Goal: Information Seeking & Learning: Learn about a topic

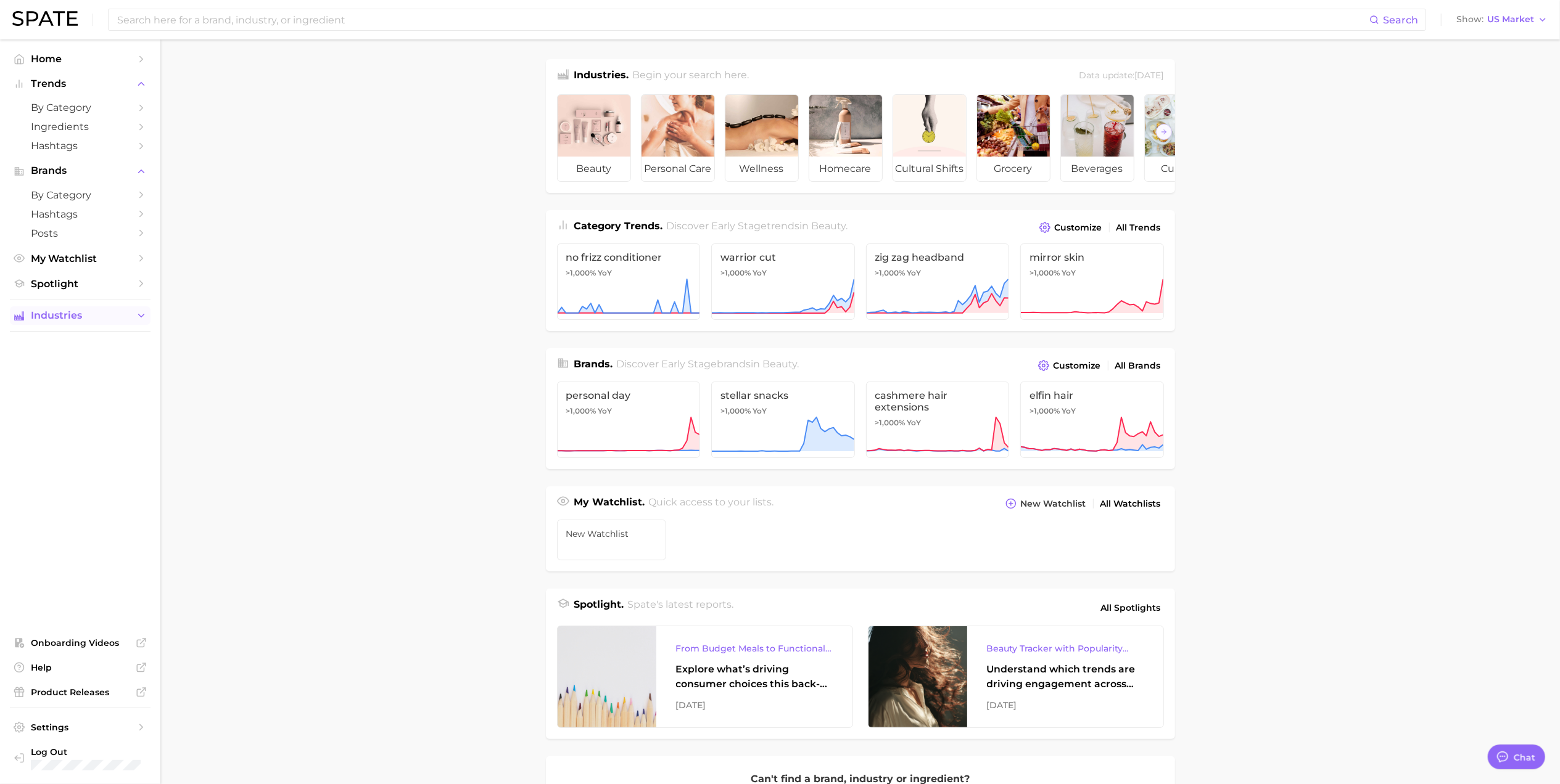
click at [72, 325] on button "Industries" at bounding box center [80, 315] width 140 height 18
click at [85, 498] on span "occasions" at bounding box center [80, 492] width 99 height 12
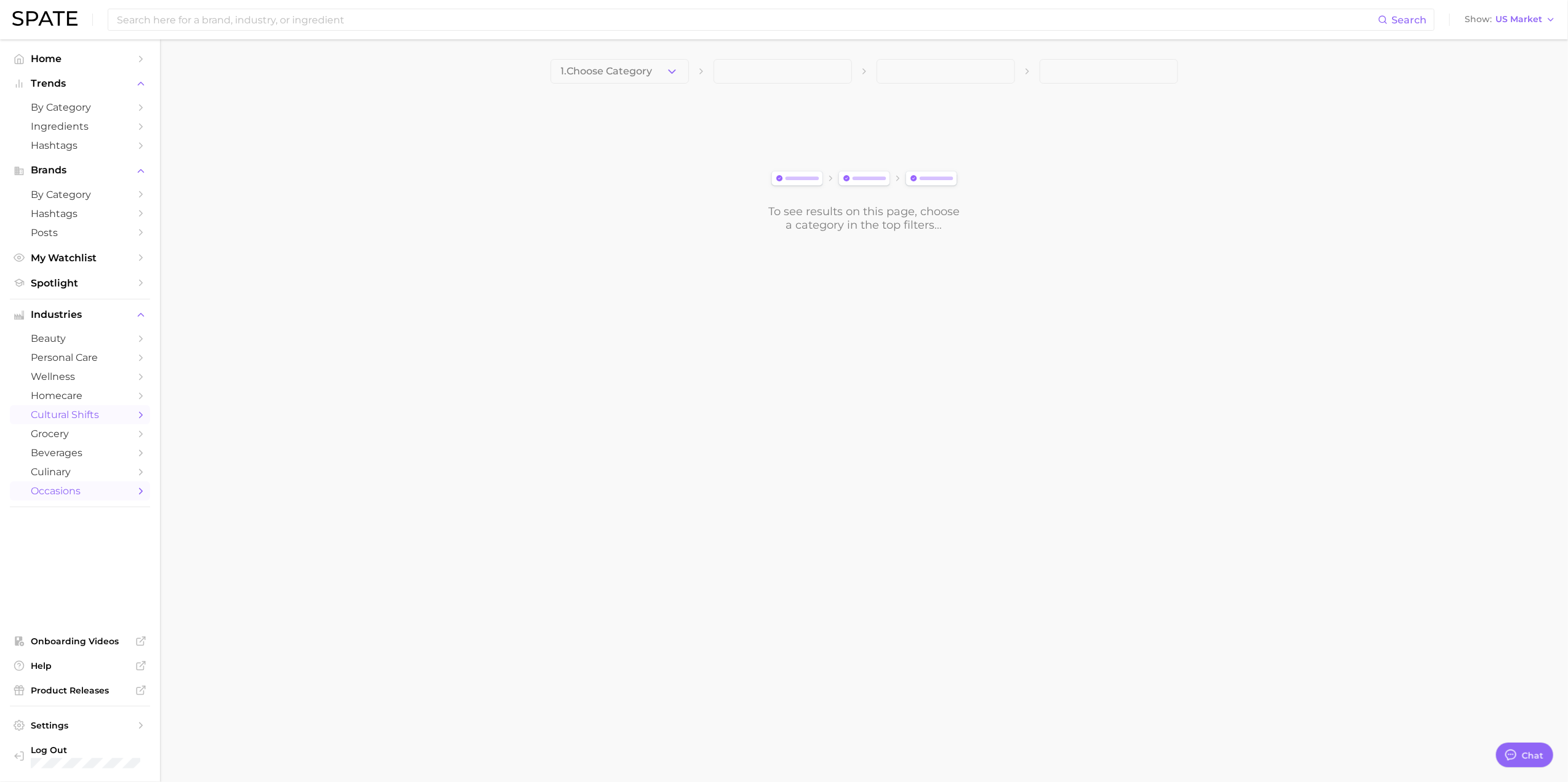
click at [111, 424] on link "cultural shifts" at bounding box center [80, 415] width 140 height 19
click at [603, 76] on span "1. Choose Category" at bounding box center [607, 72] width 92 height 11
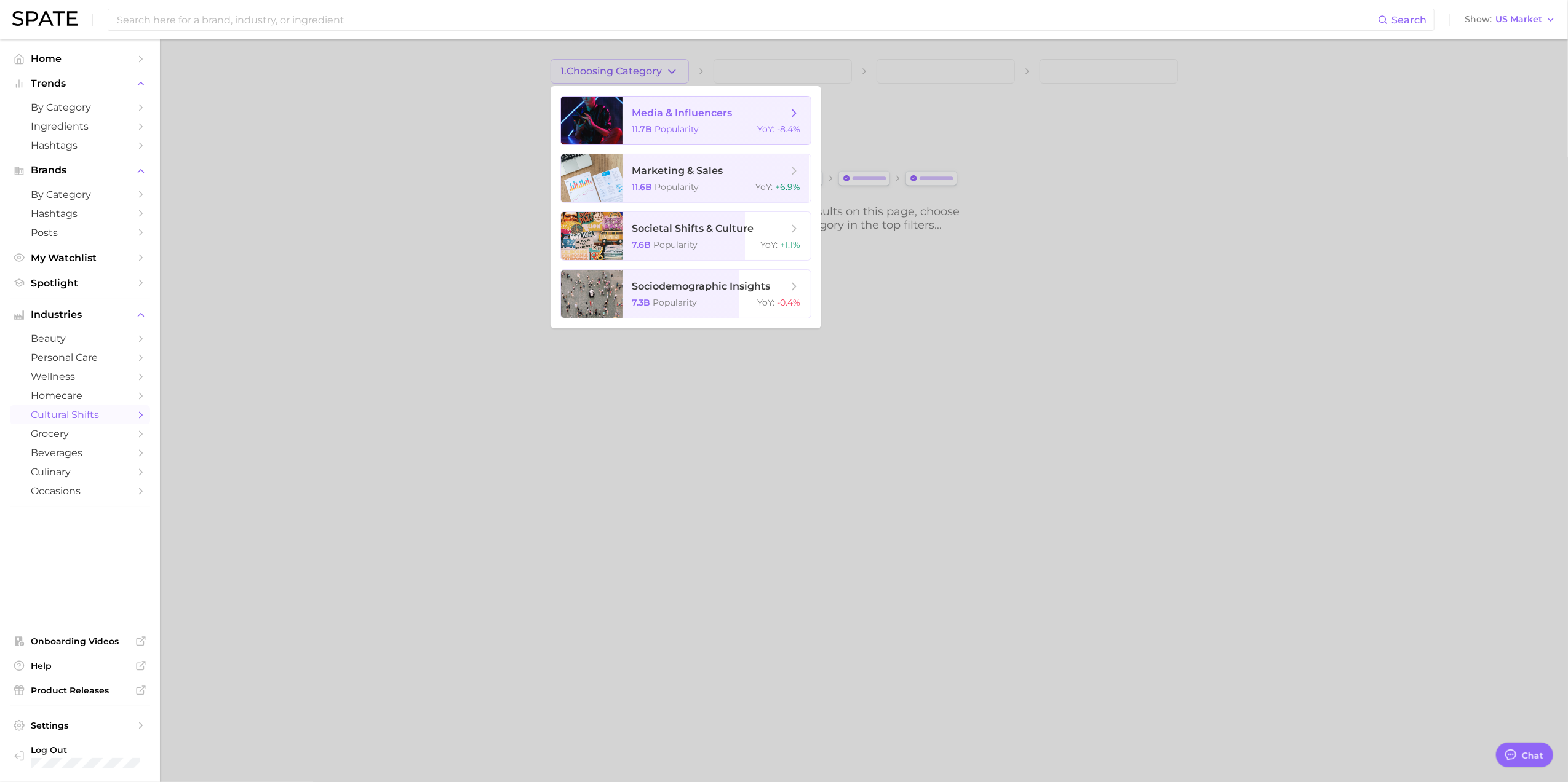
click at [620, 128] on div at bounding box center [592, 121] width 62 height 48
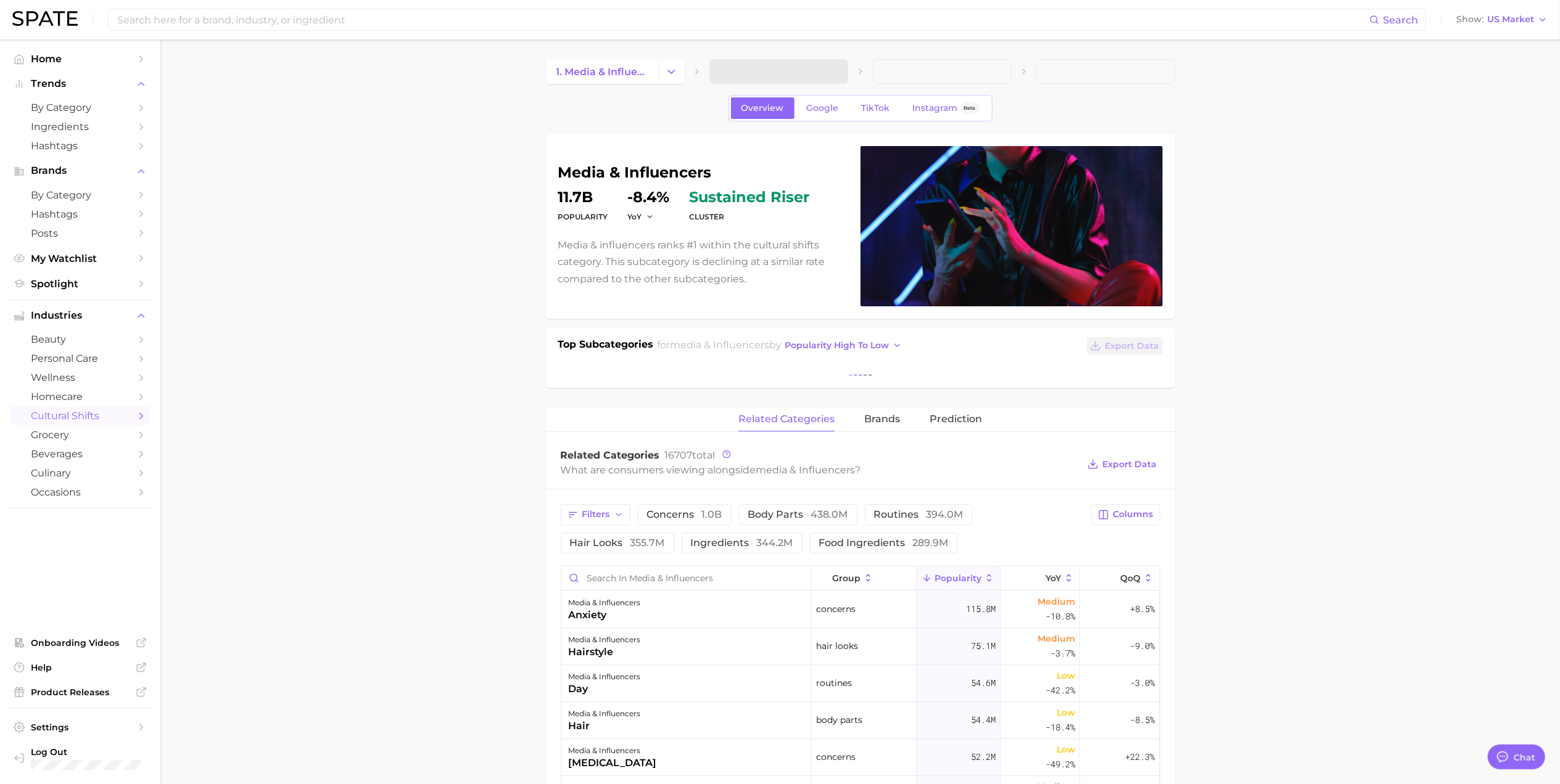
type textarea "x"
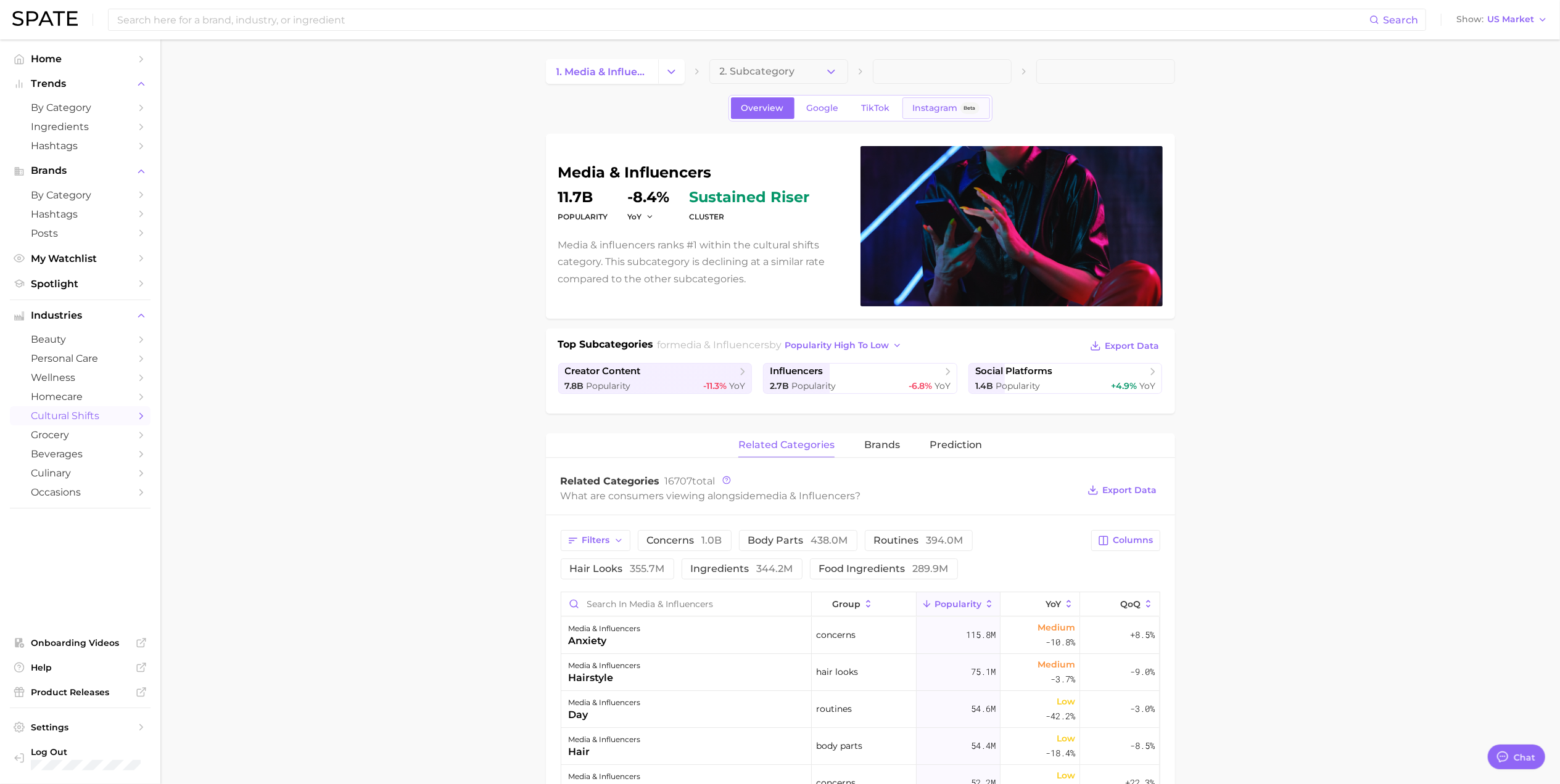
click at [928, 104] on span "Instagram" at bounding box center [935, 108] width 45 height 11
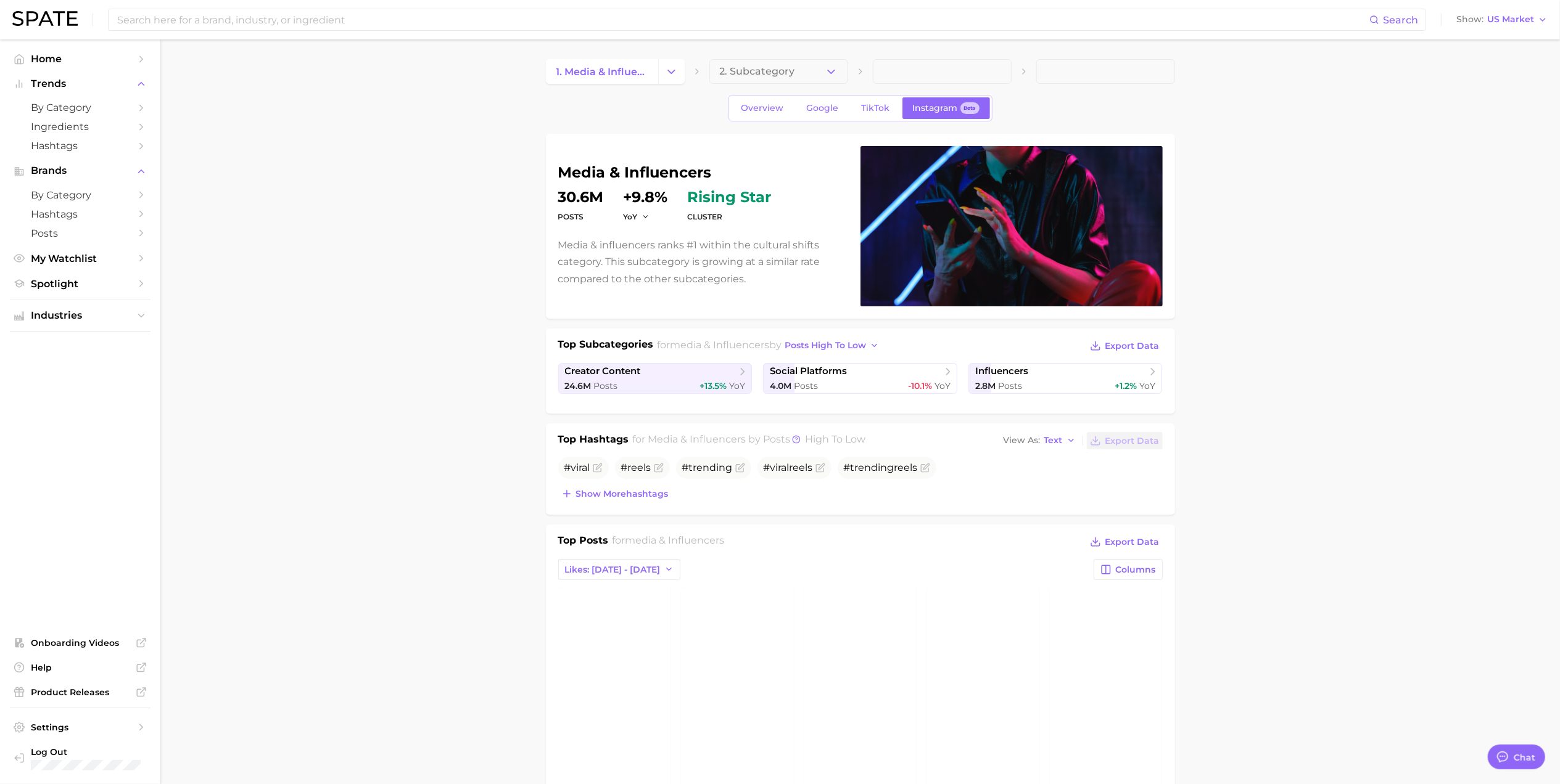
click at [709, 218] on dt "cluster" at bounding box center [729, 217] width 84 height 15
click at [886, 104] on span "TikTok" at bounding box center [876, 108] width 28 height 11
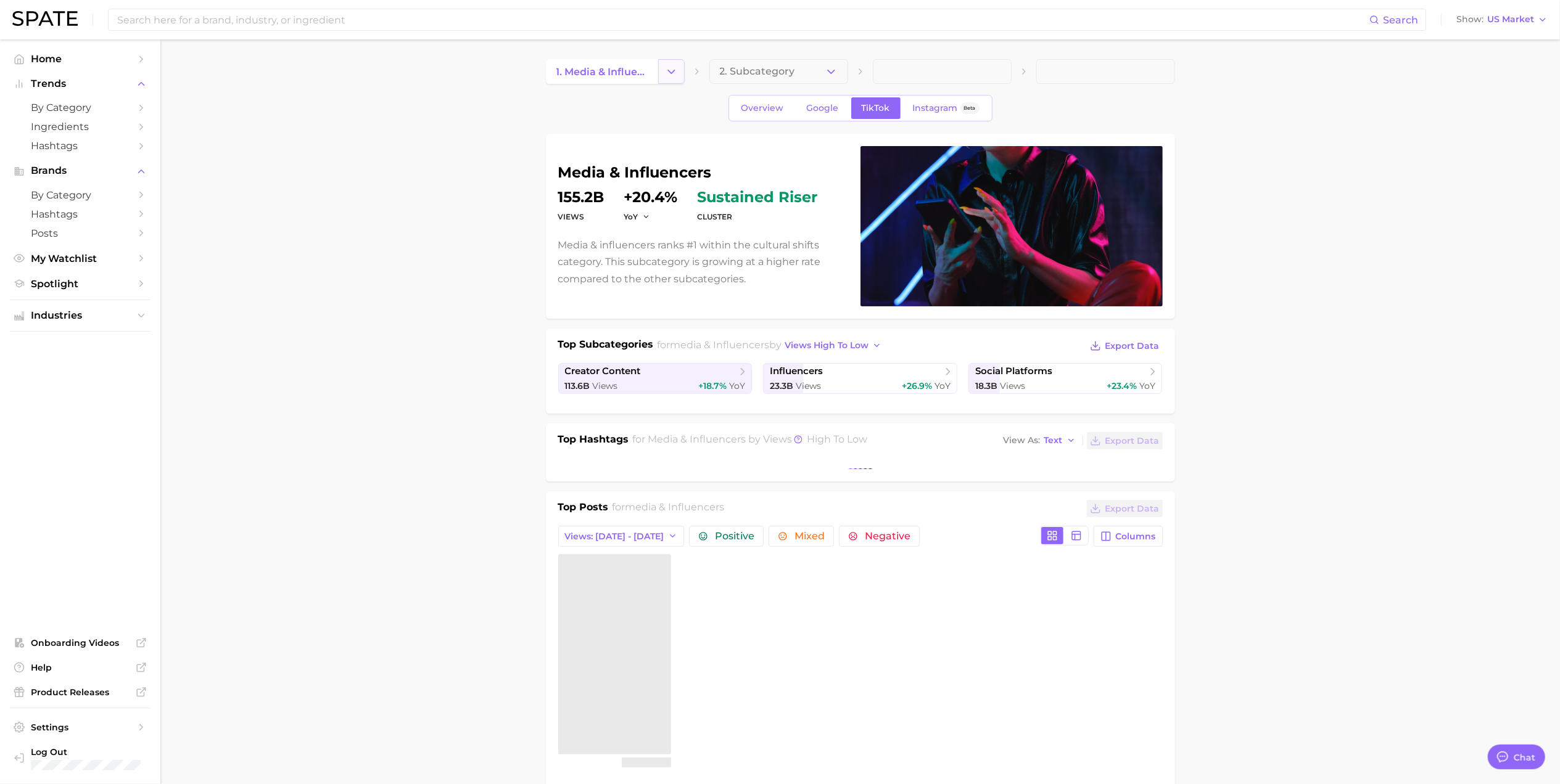
click at [670, 65] on icon "Change Category" at bounding box center [671, 72] width 13 height 13
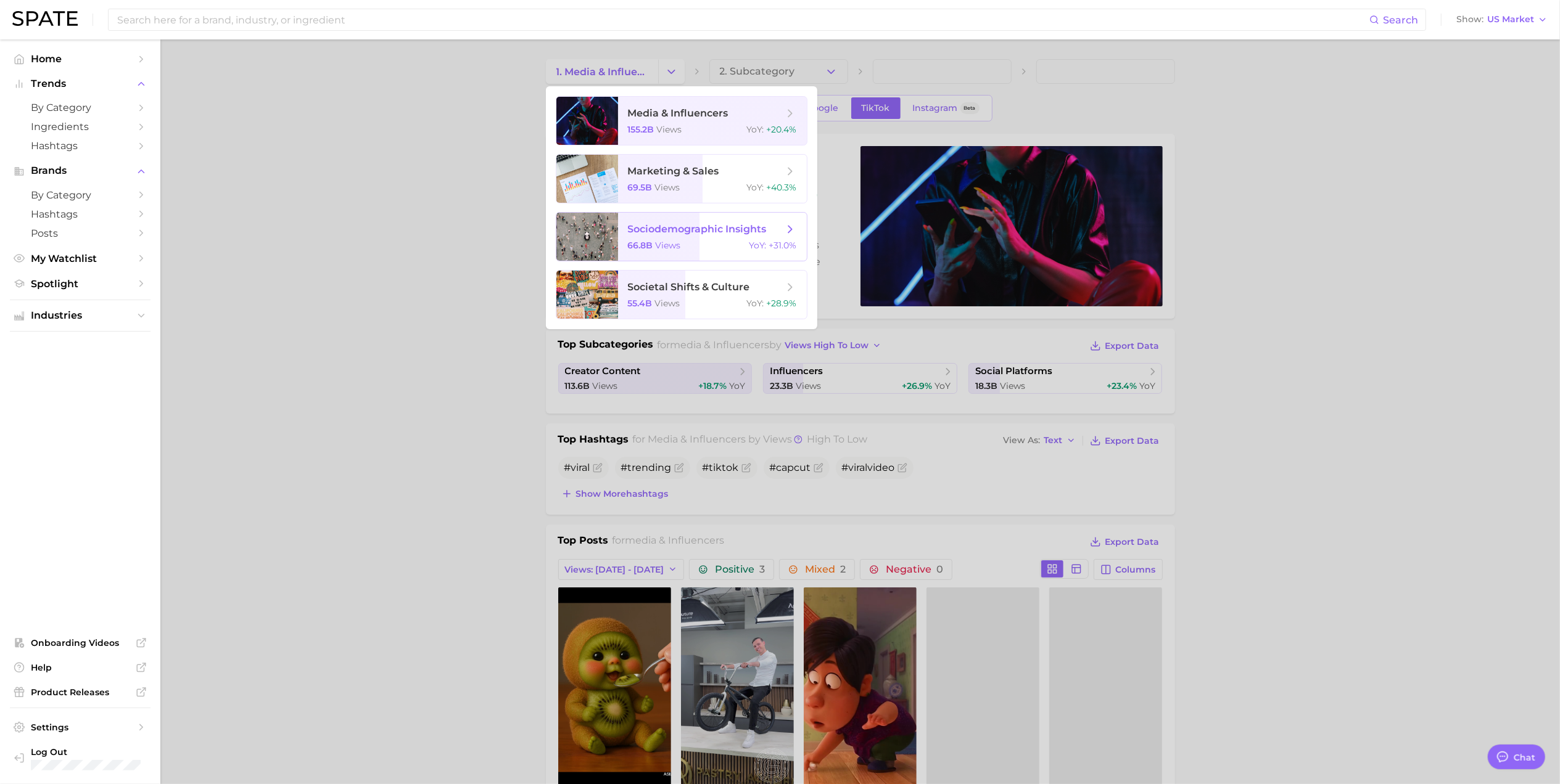
click at [684, 229] on span "sociodemographic insights" at bounding box center [697, 229] width 138 height 12
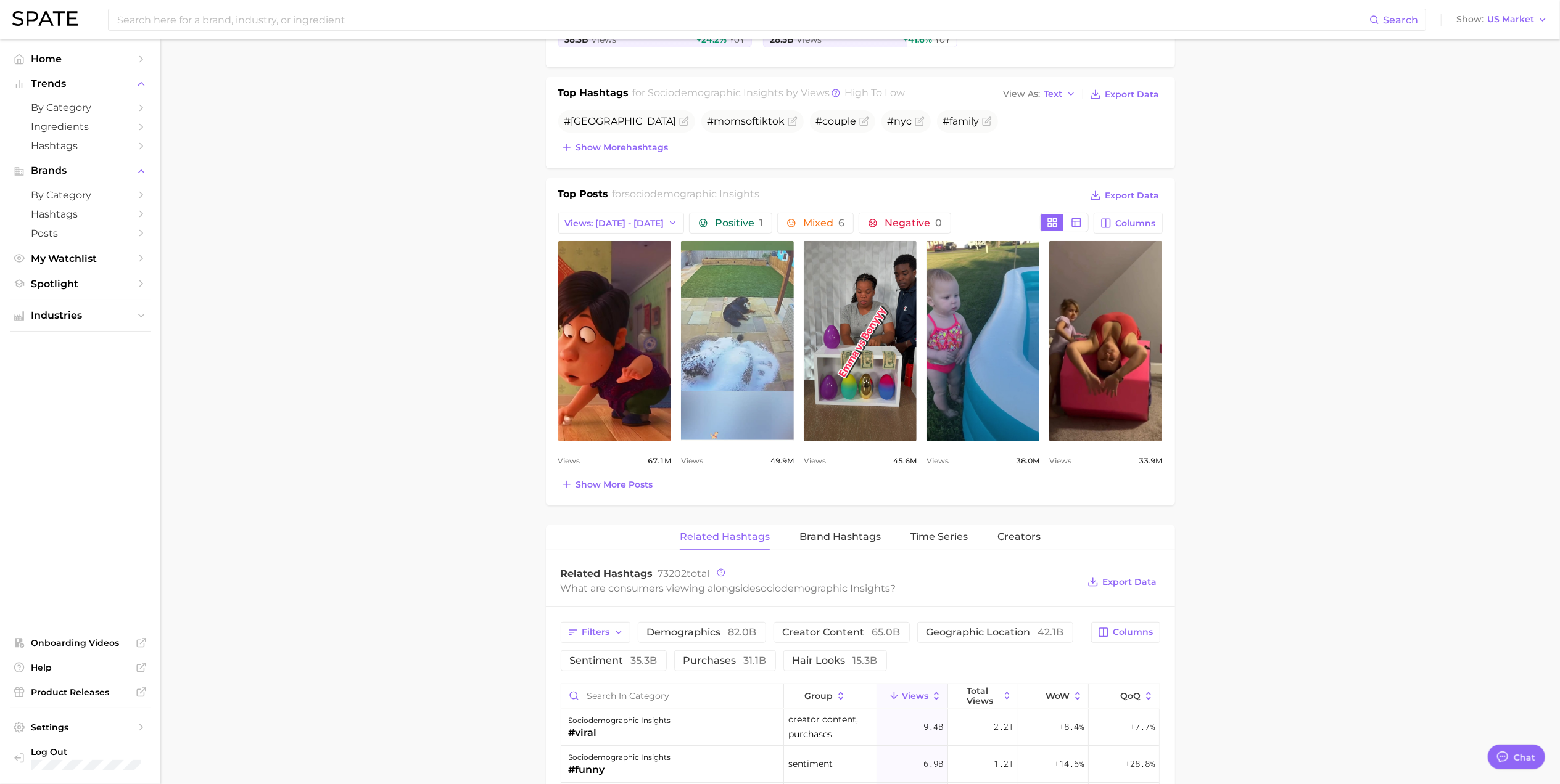
scroll to position [411, 0]
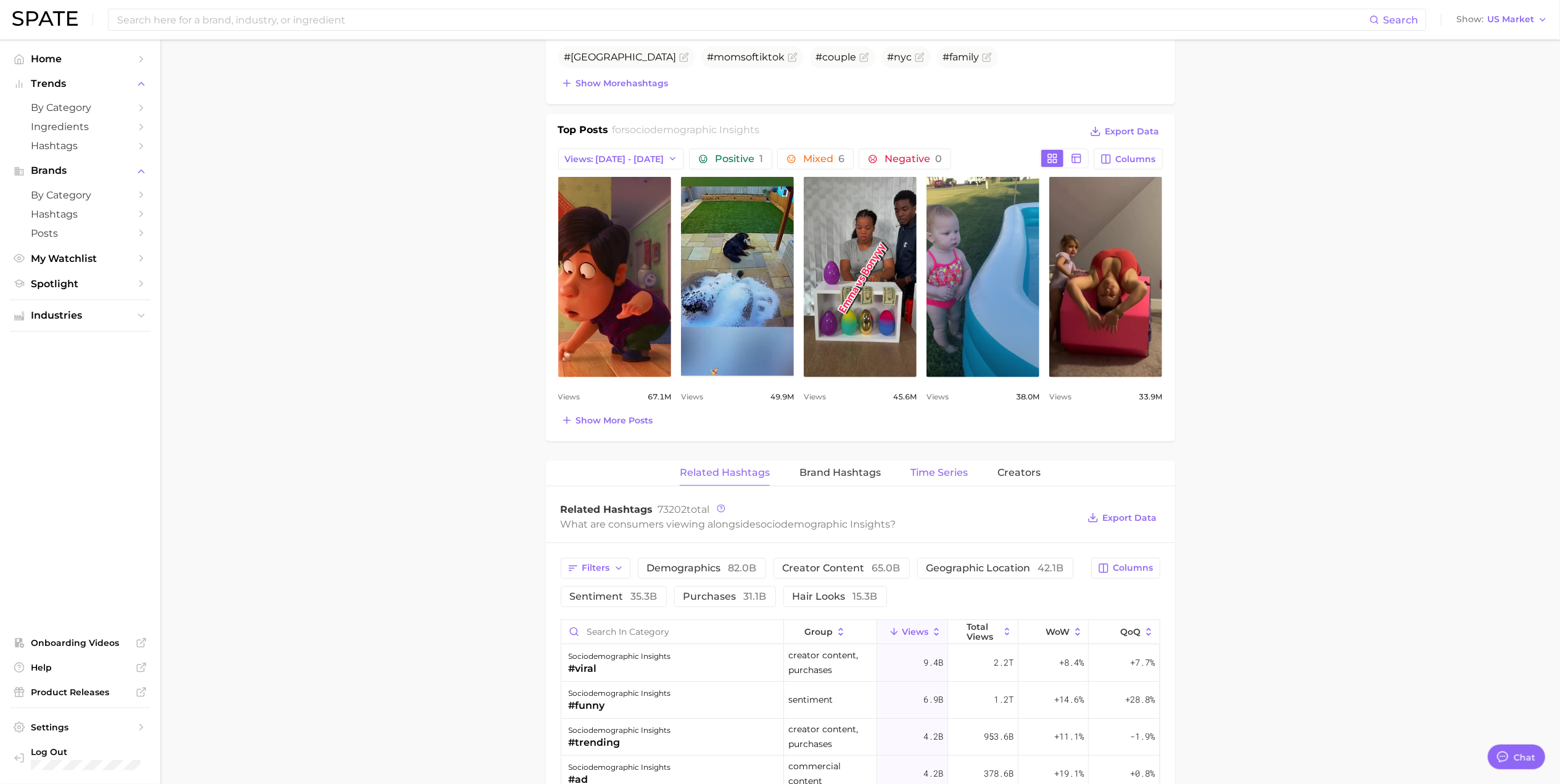
click at [929, 477] on span "Time Series" at bounding box center [939, 473] width 57 height 11
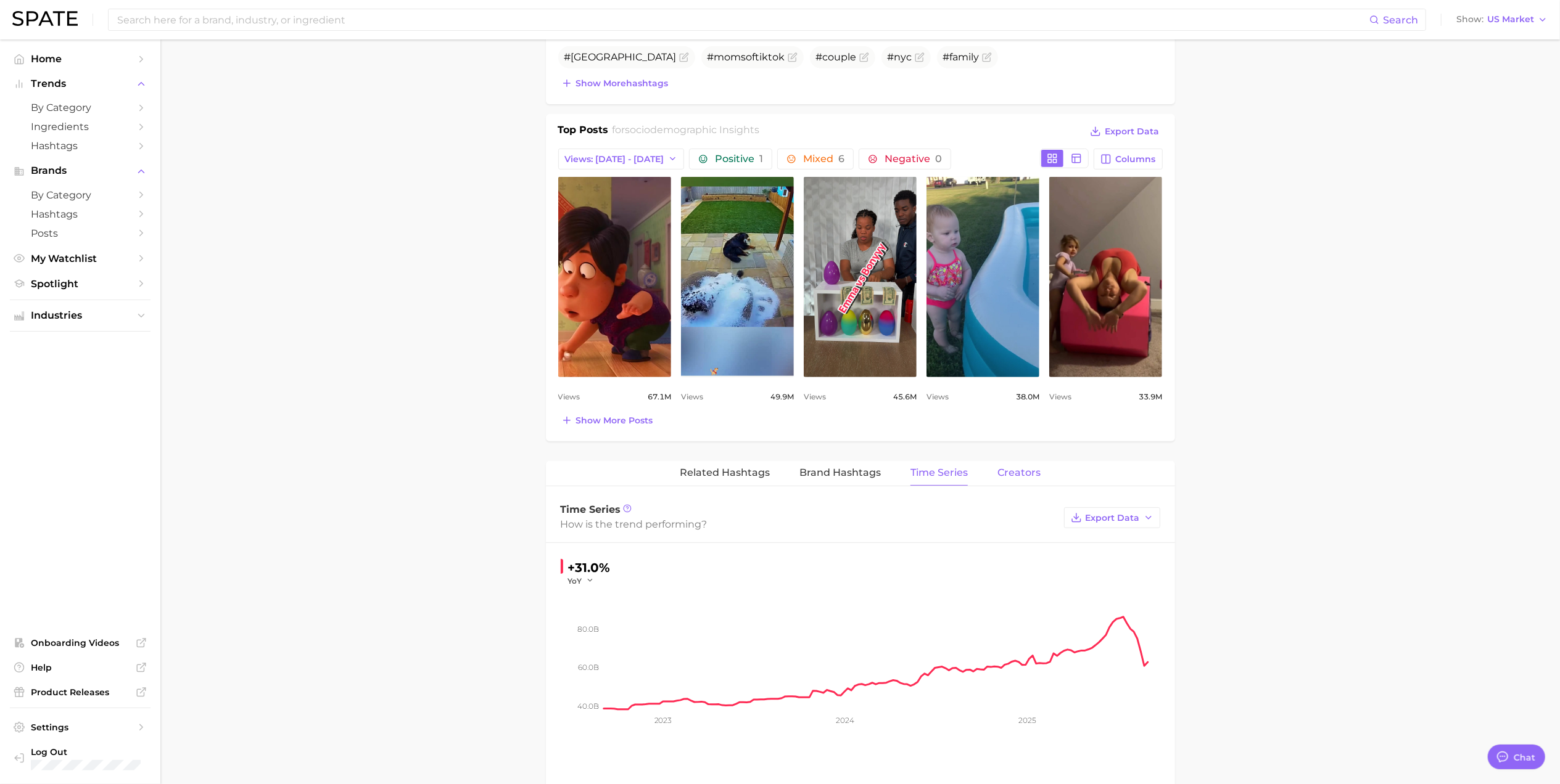
click at [1008, 476] on span "Creators" at bounding box center [1019, 473] width 43 height 11
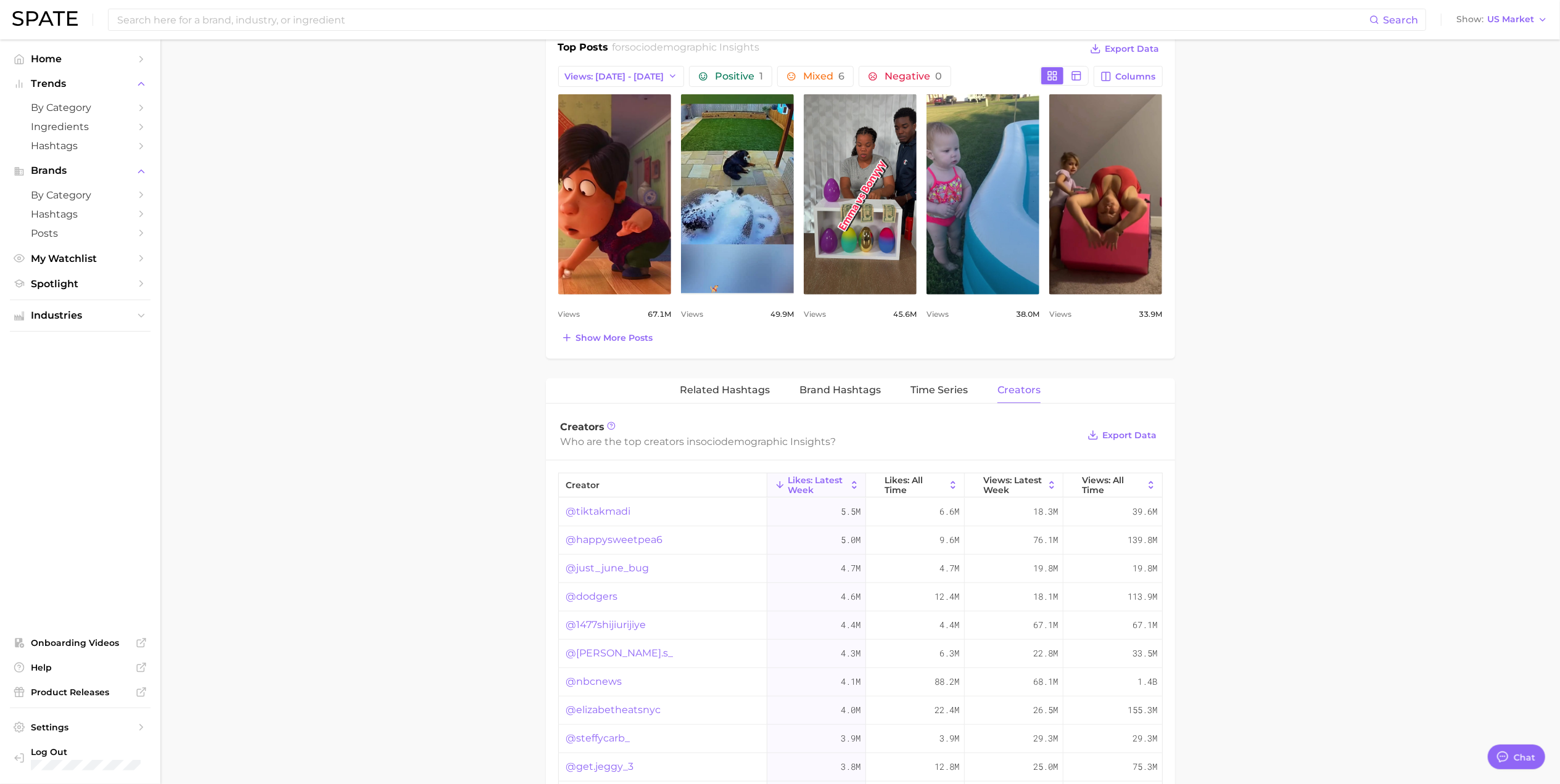
scroll to position [0, 0]
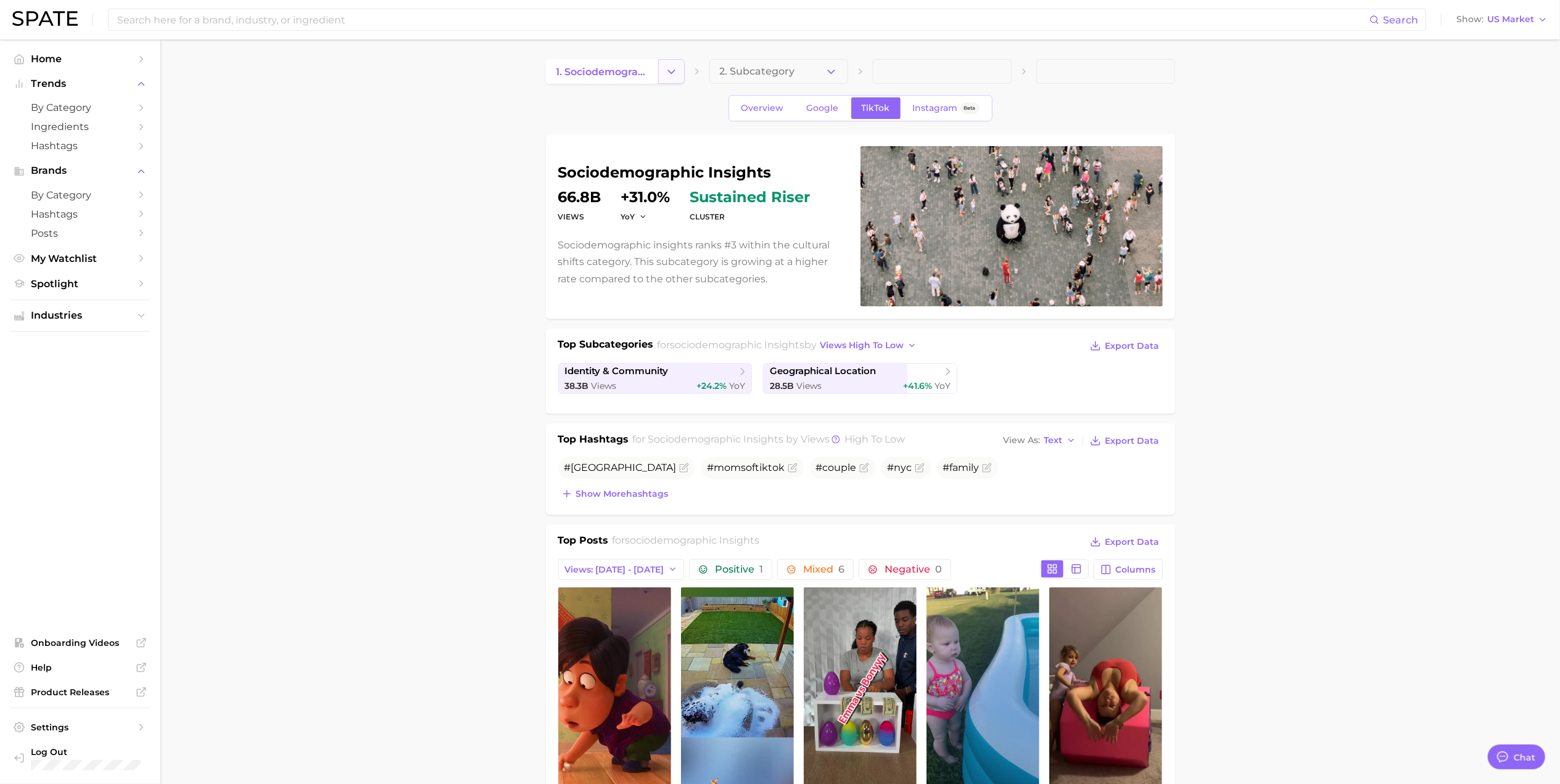
click at [674, 68] on icon "Change Category" at bounding box center [671, 72] width 13 height 13
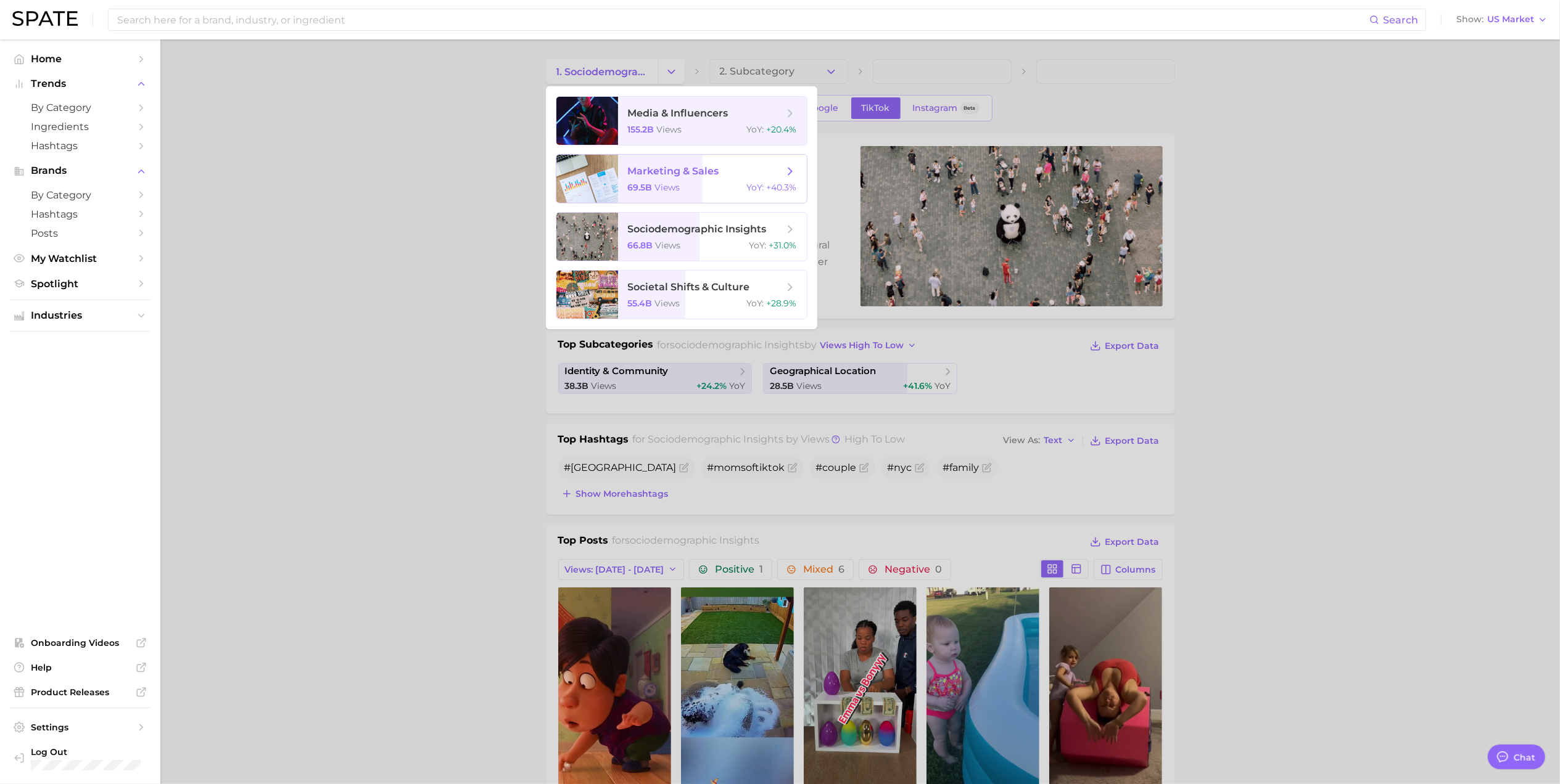
click at [707, 182] on div "69.5b views YoY : +40.3%" at bounding box center [712, 188] width 169 height 11
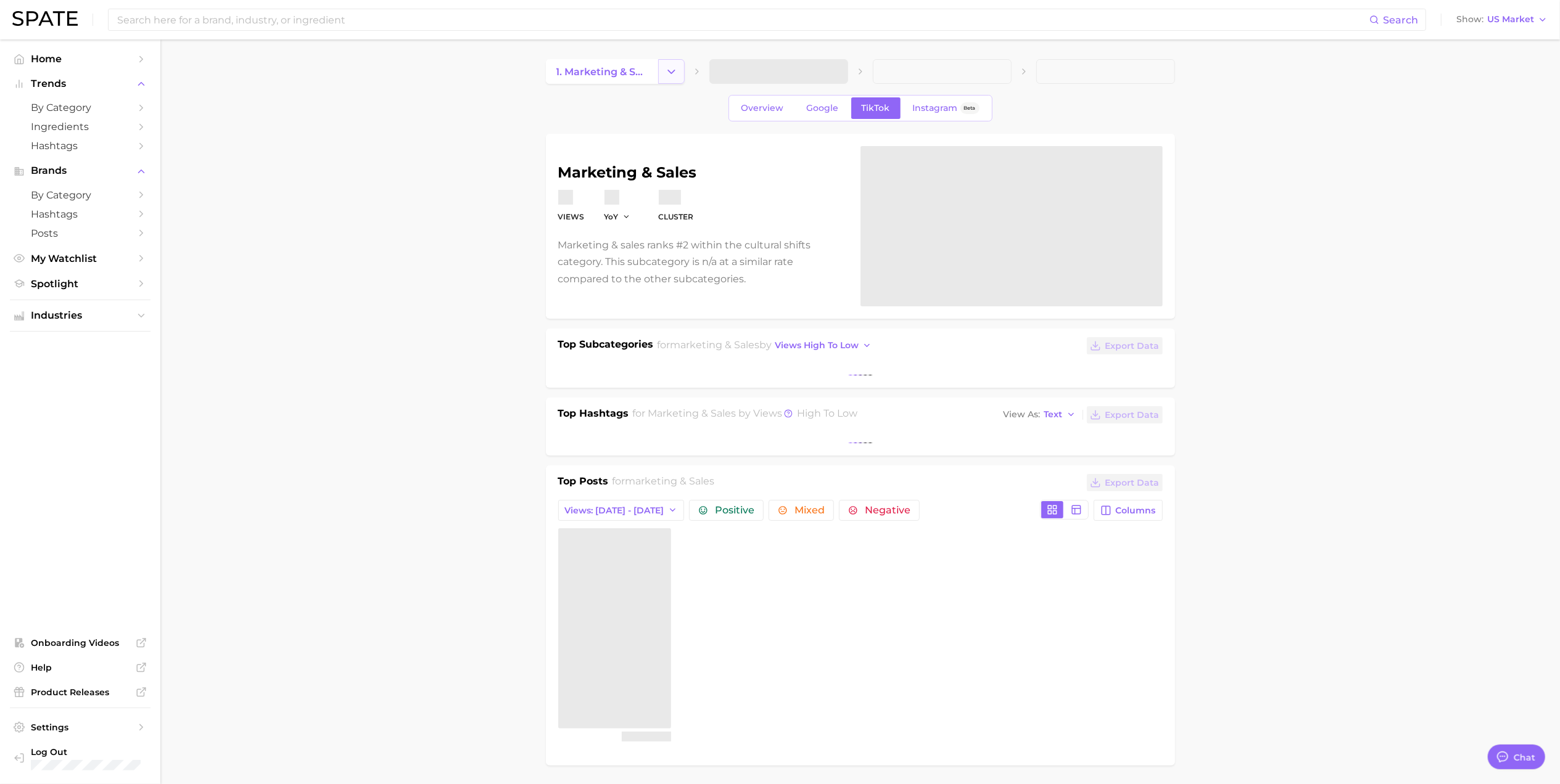
click at [680, 72] on button "Change Category" at bounding box center [671, 71] width 26 height 25
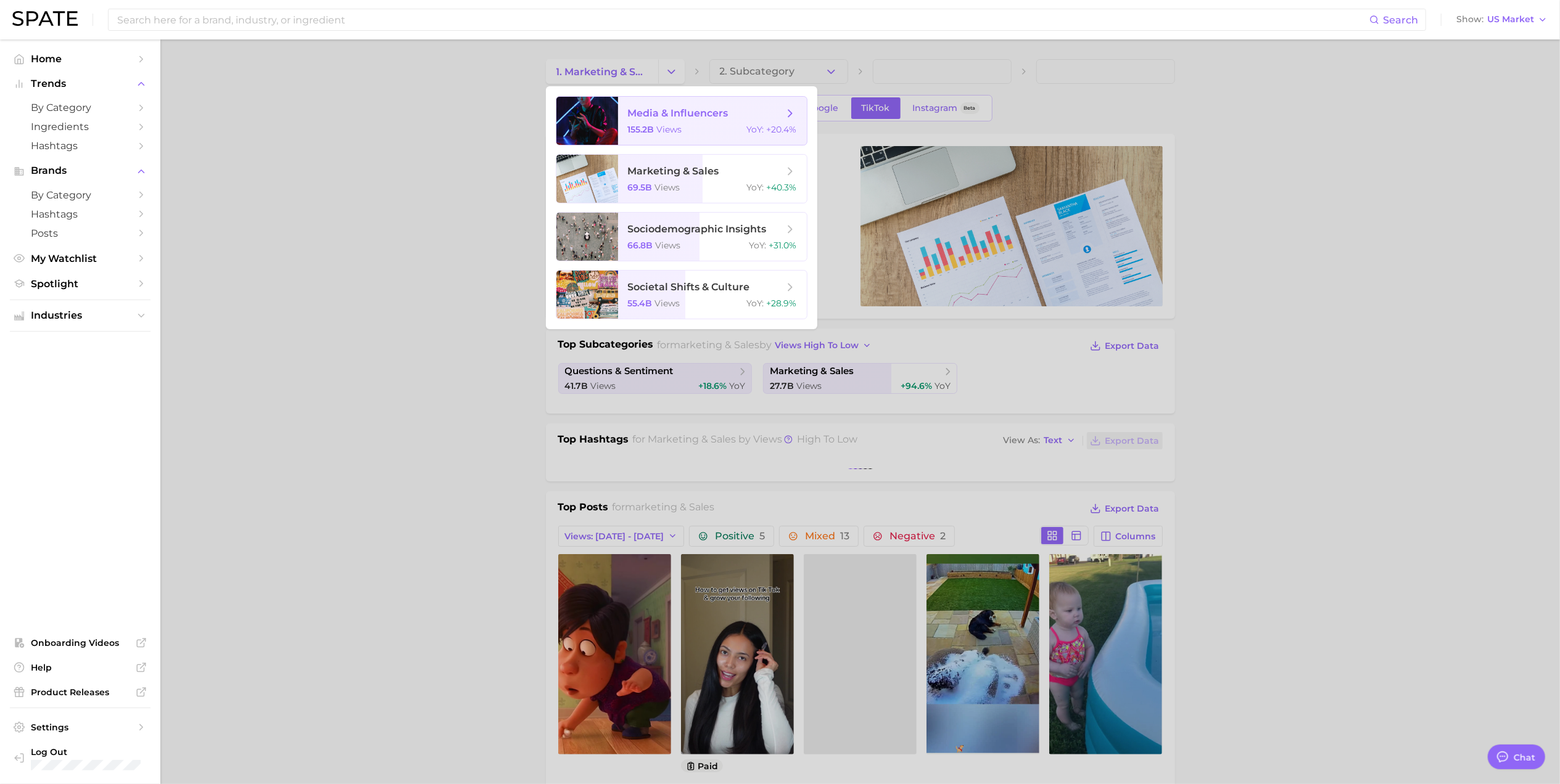
click at [667, 123] on span "media & influencers 155.2b views YoY : +20.4%" at bounding box center [713, 121] width 189 height 48
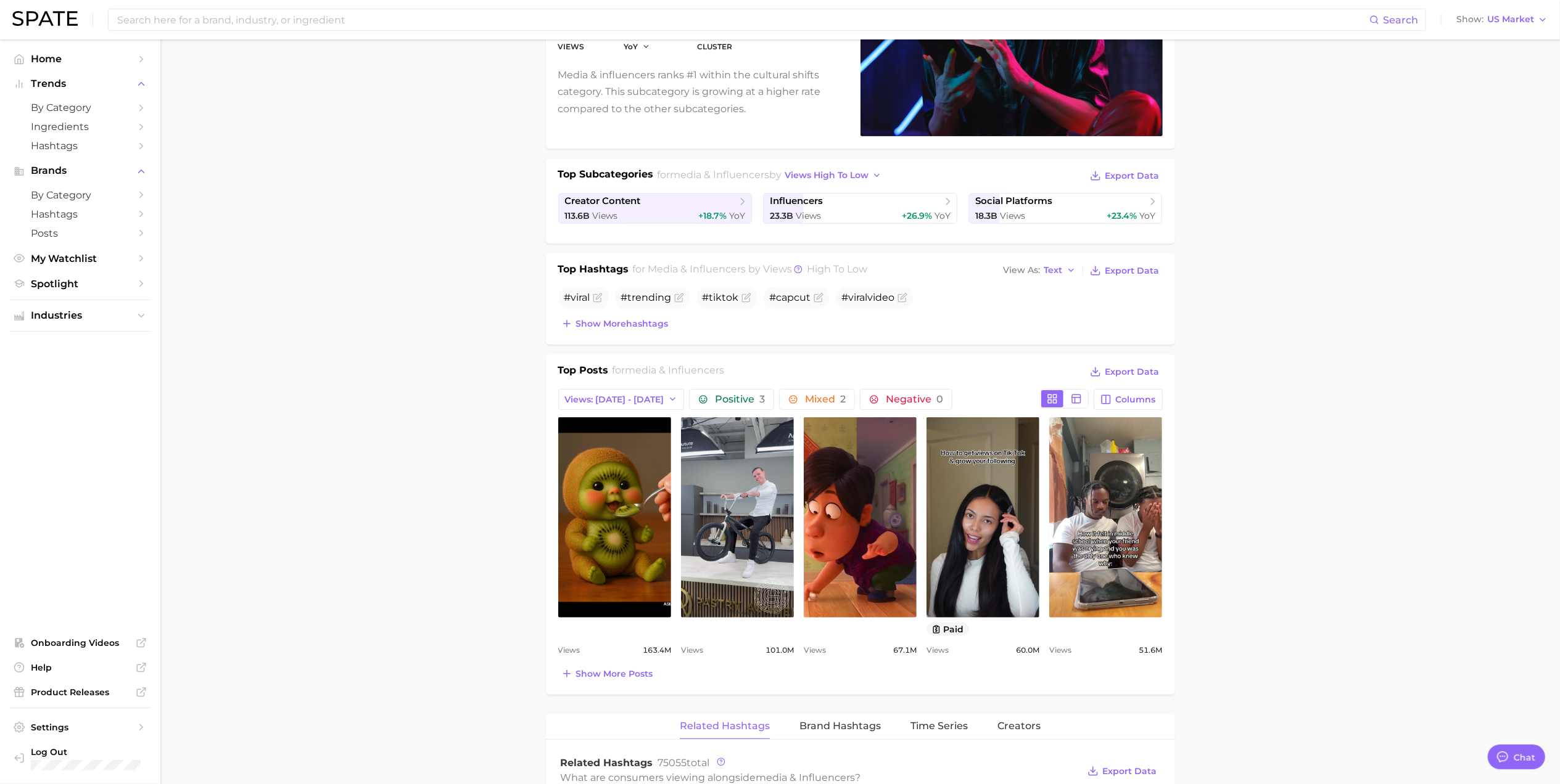
scroll to position [493, 0]
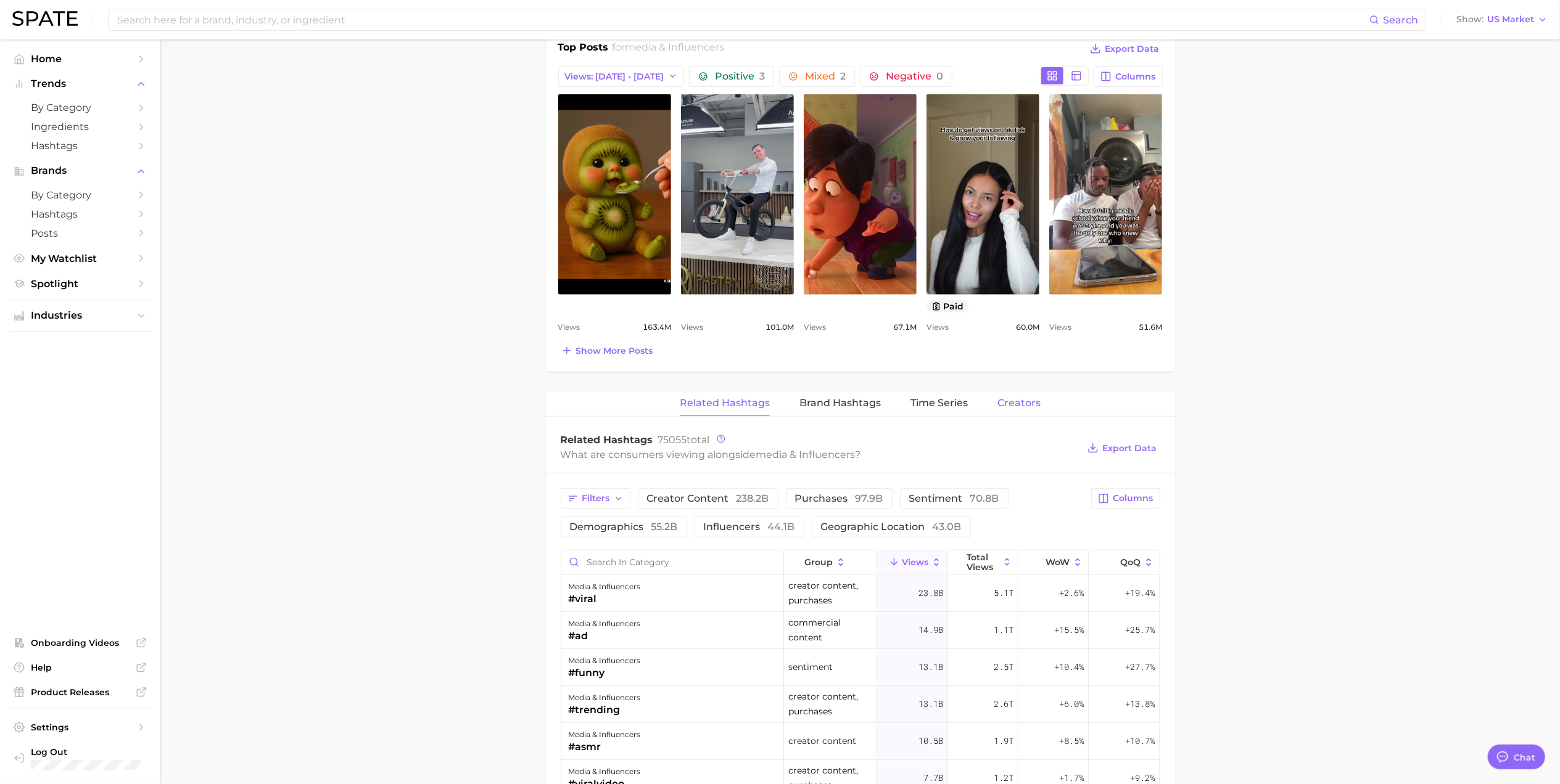
click at [1024, 393] on button "Creators" at bounding box center [1019, 403] width 43 height 24
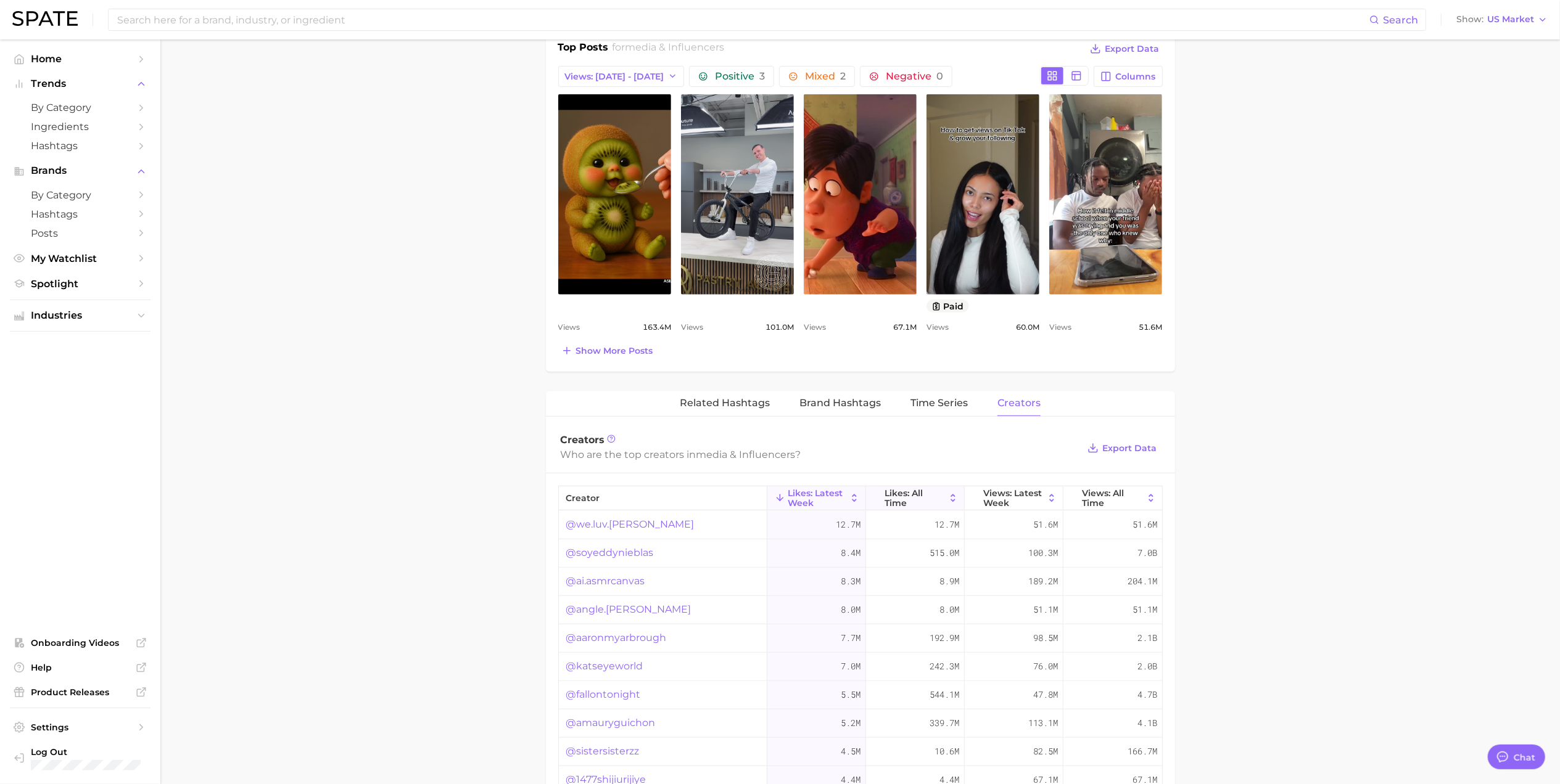
click at [897, 502] on span "Likes: All Time" at bounding box center [915, 498] width 61 height 20
drag, startPoint x: 655, startPoint y: 530, endPoint x: 545, endPoint y: 535, distance: 110.1
click at [546, 535] on div "creator Likes: Latest Week Likes: All Time Views: Latest Week Views: All Time @…" at bounding box center [860, 782] width 629 height 618
copy link "@abbieherbert"
click at [1247, 647] on main "1. media & influencers 2. Subcategory Overview Google TikTok Instagram Beta med…" at bounding box center [860, 352] width 1399 height 1612
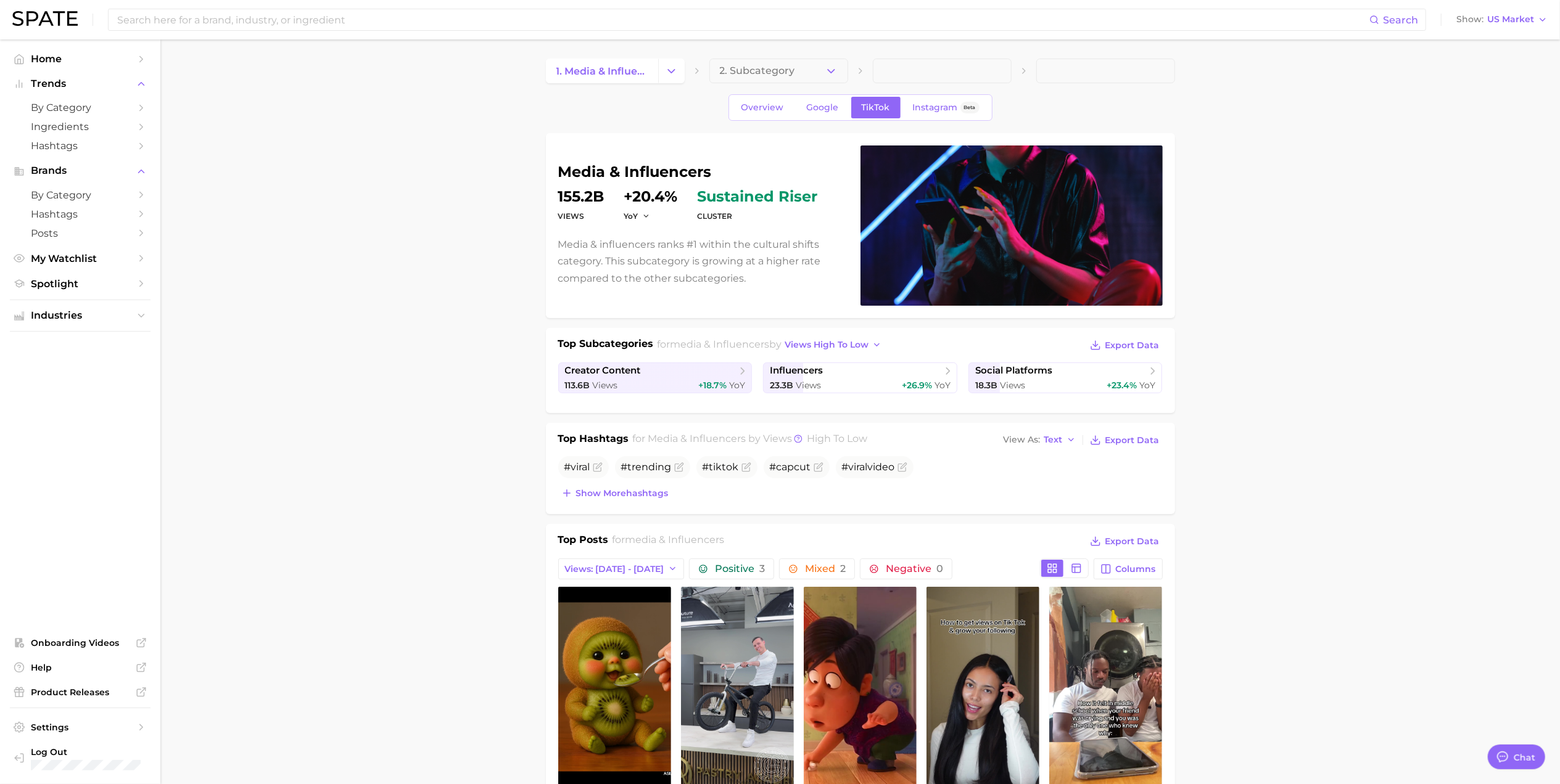
scroll to position [0, 0]
click at [929, 99] on link "Instagram Beta" at bounding box center [946, 108] width 88 height 21
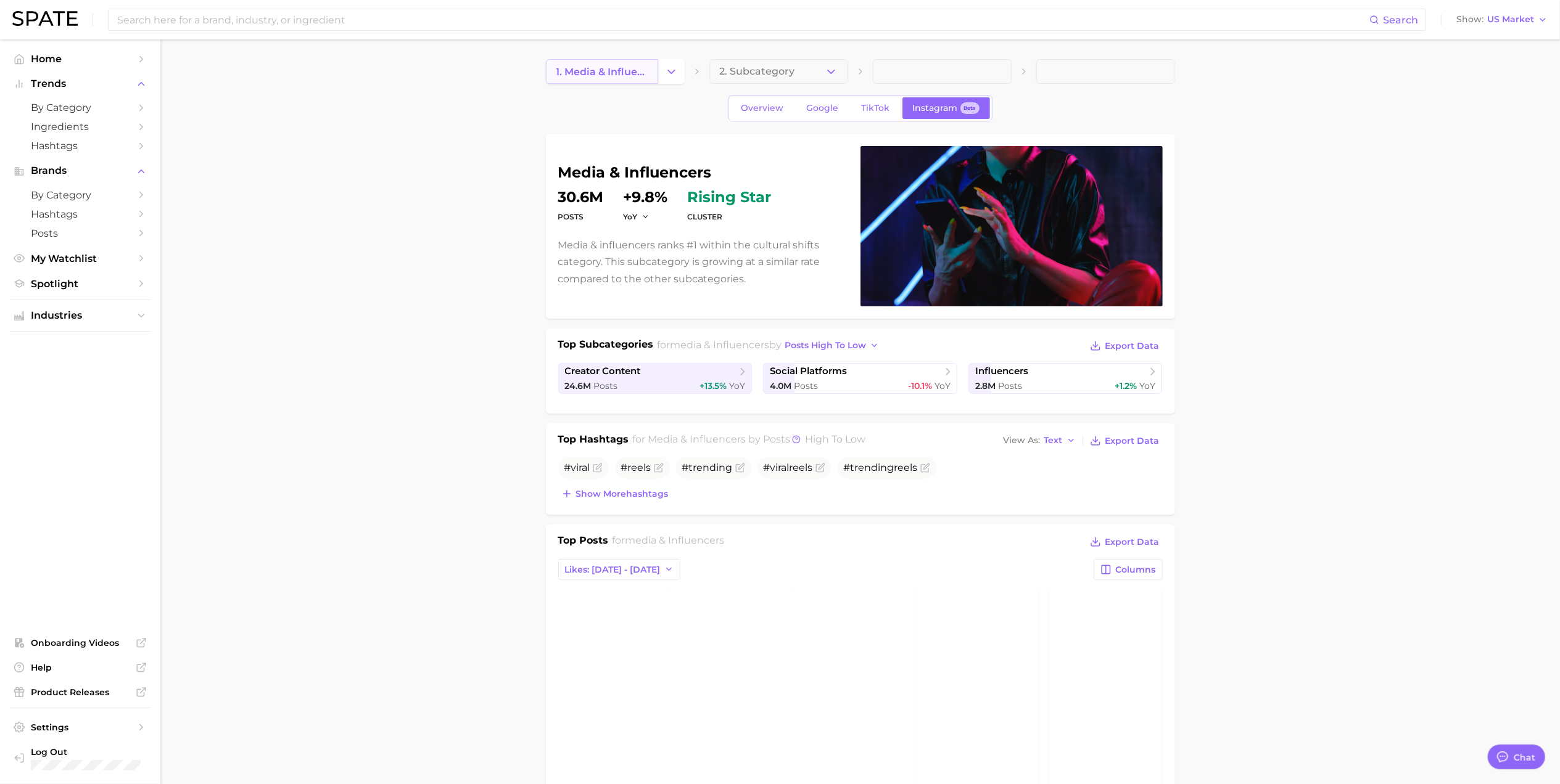
click at [632, 72] on span "1. media & influencers" at bounding box center [602, 72] width 91 height 12
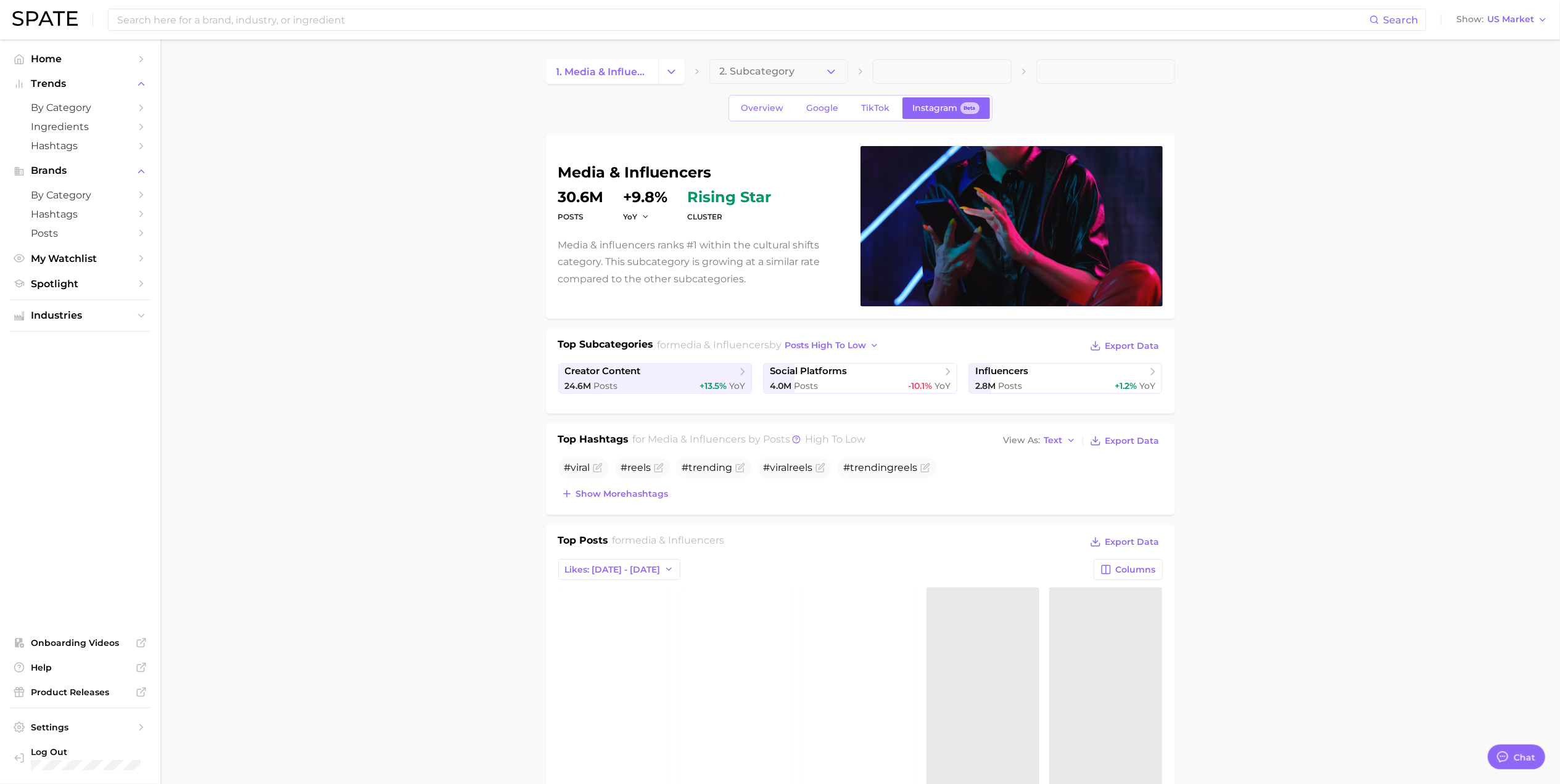
click at [662, 75] on button "Change Category" at bounding box center [671, 71] width 26 height 25
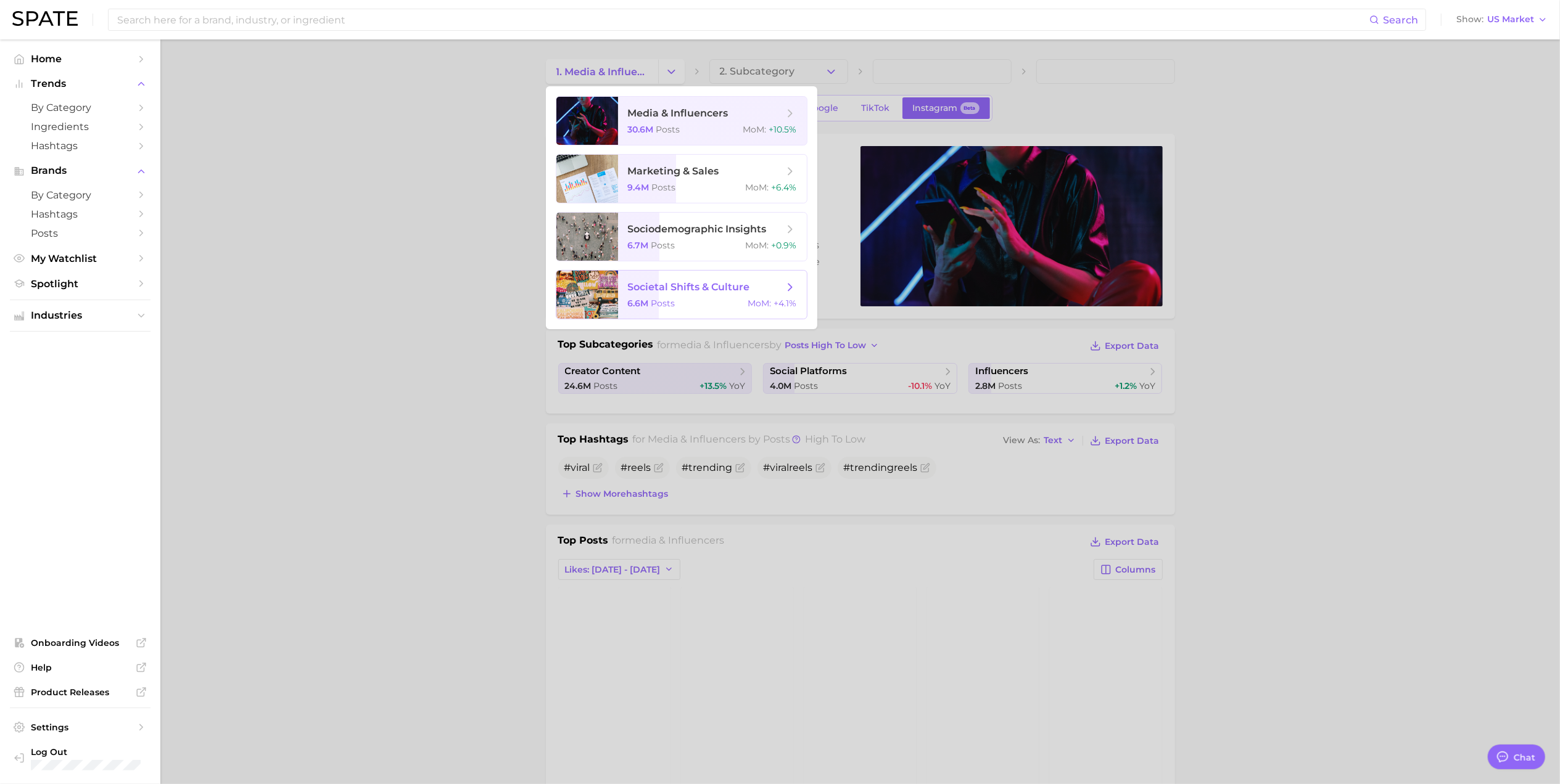
click at [761, 303] on span "MoM :" at bounding box center [759, 303] width 23 height 11
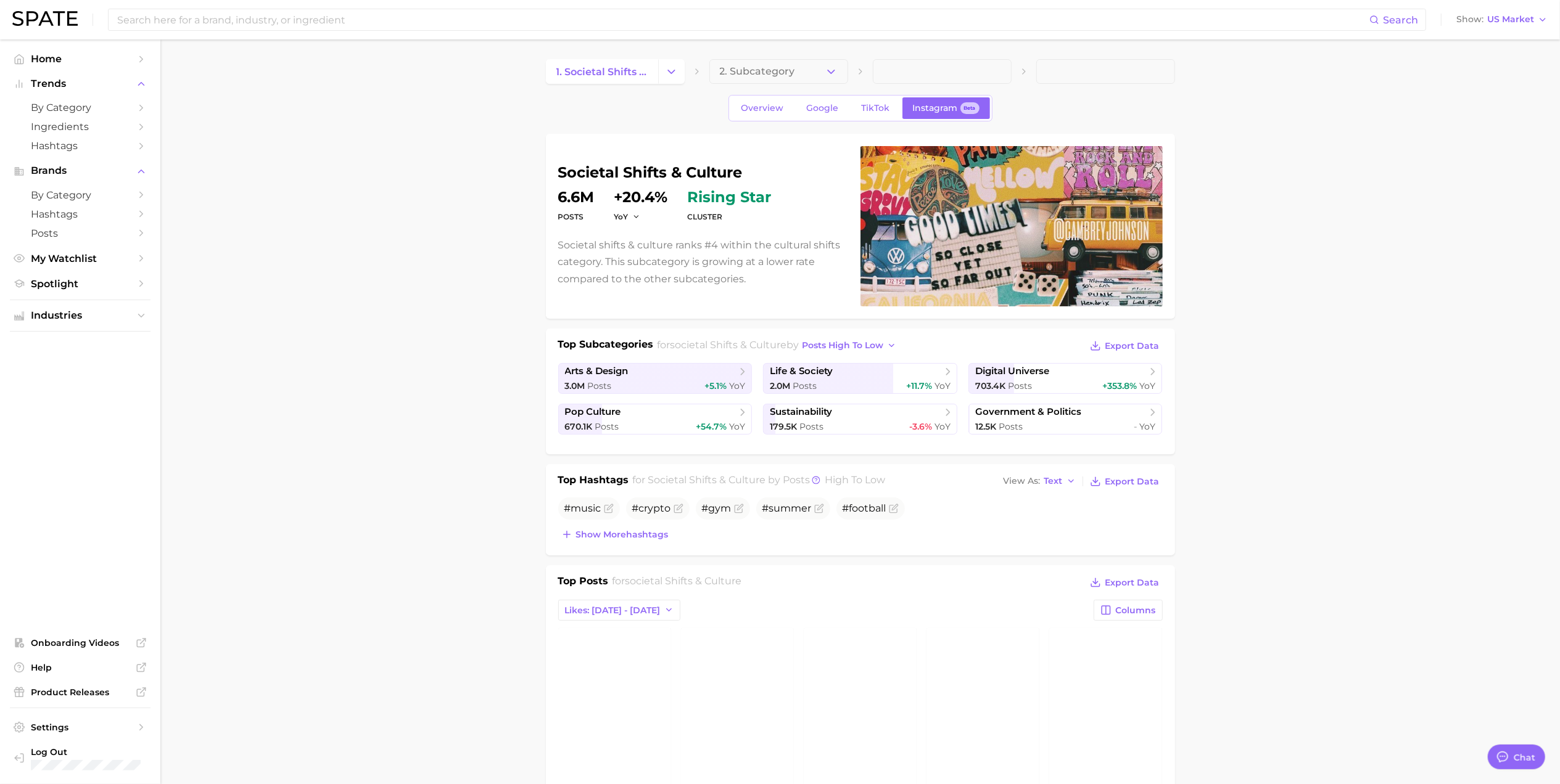
click at [63, 339] on ul "Home Trends by Category Ingredients Hashtags Brands by Category Hashtags Posts …" at bounding box center [80, 412] width 140 height 725
click at [80, 317] on span "Industries" at bounding box center [80, 316] width 99 height 11
click at [108, 498] on span "occasions" at bounding box center [80, 492] width 99 height 12
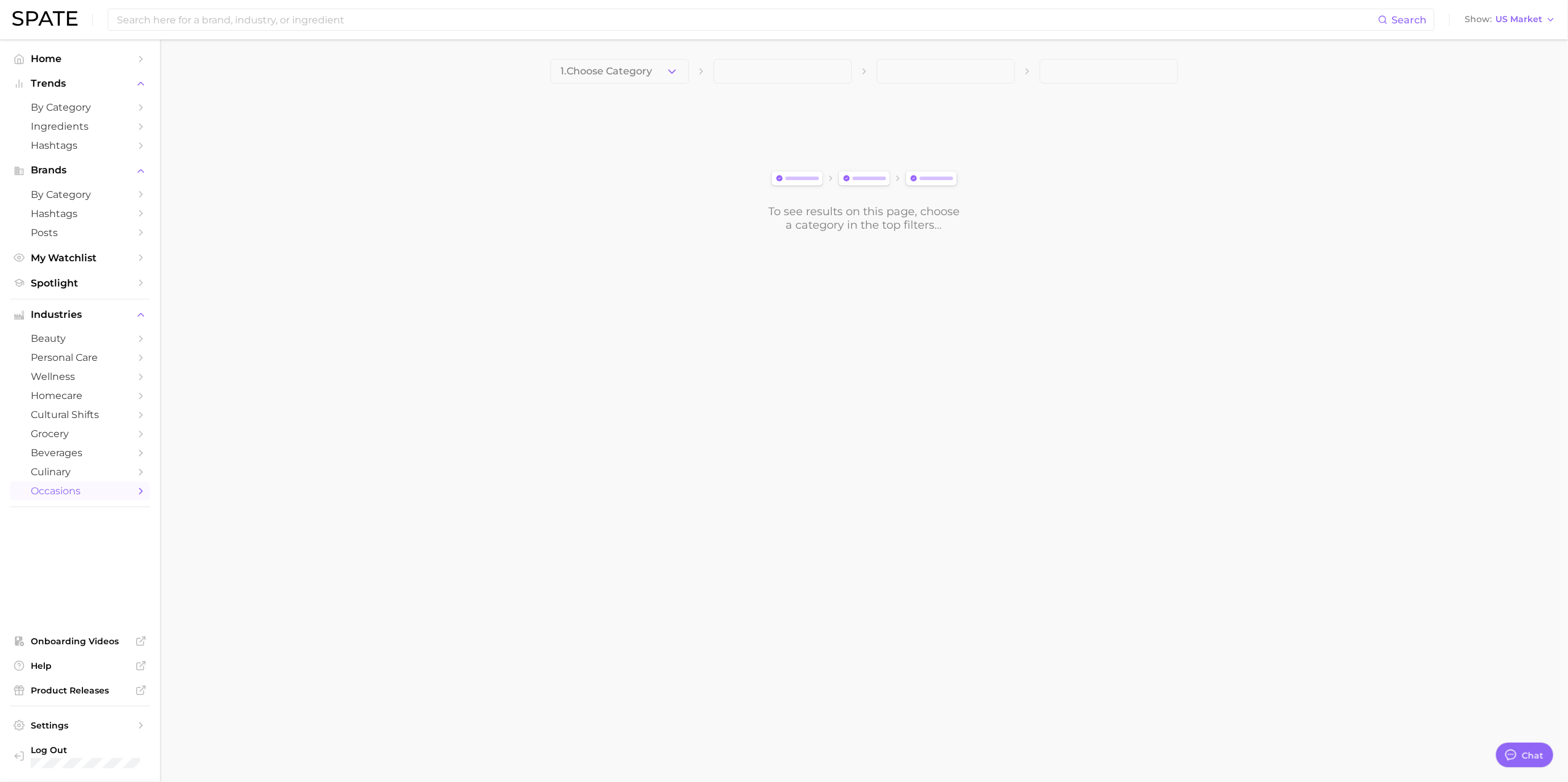
click at [690, 75] on div "1. Choose Category" at bounding box center [864, 71] width 627 height 24
click at [678, 72] on button "1. Choose Category" at bounding box center [620, 71] width 138 height 24
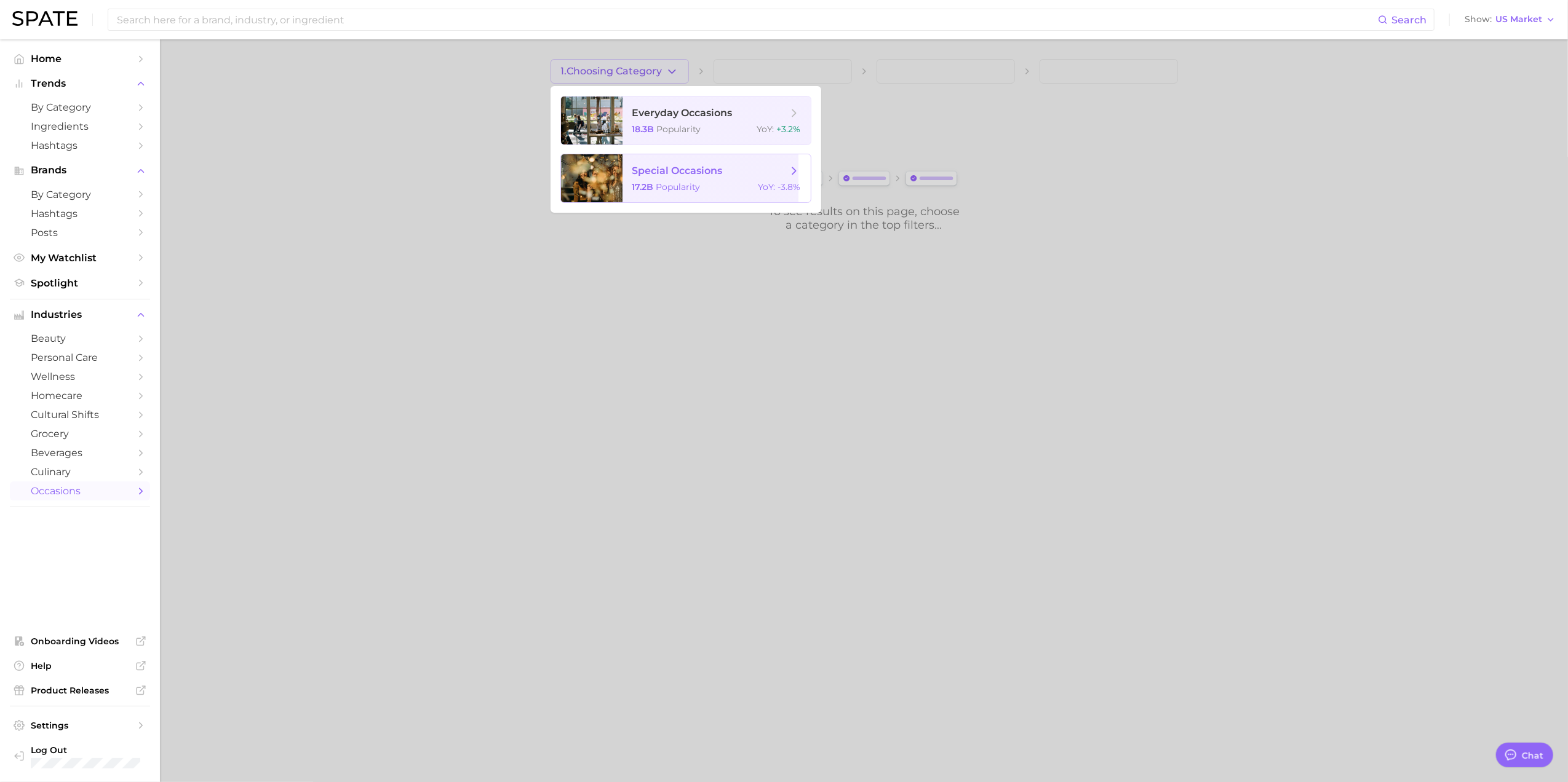
click at [709, 163] on span "special occasions 17.2b Popularity YoY : -3.8%" at bounding box center [717, 178] width 188 height 48
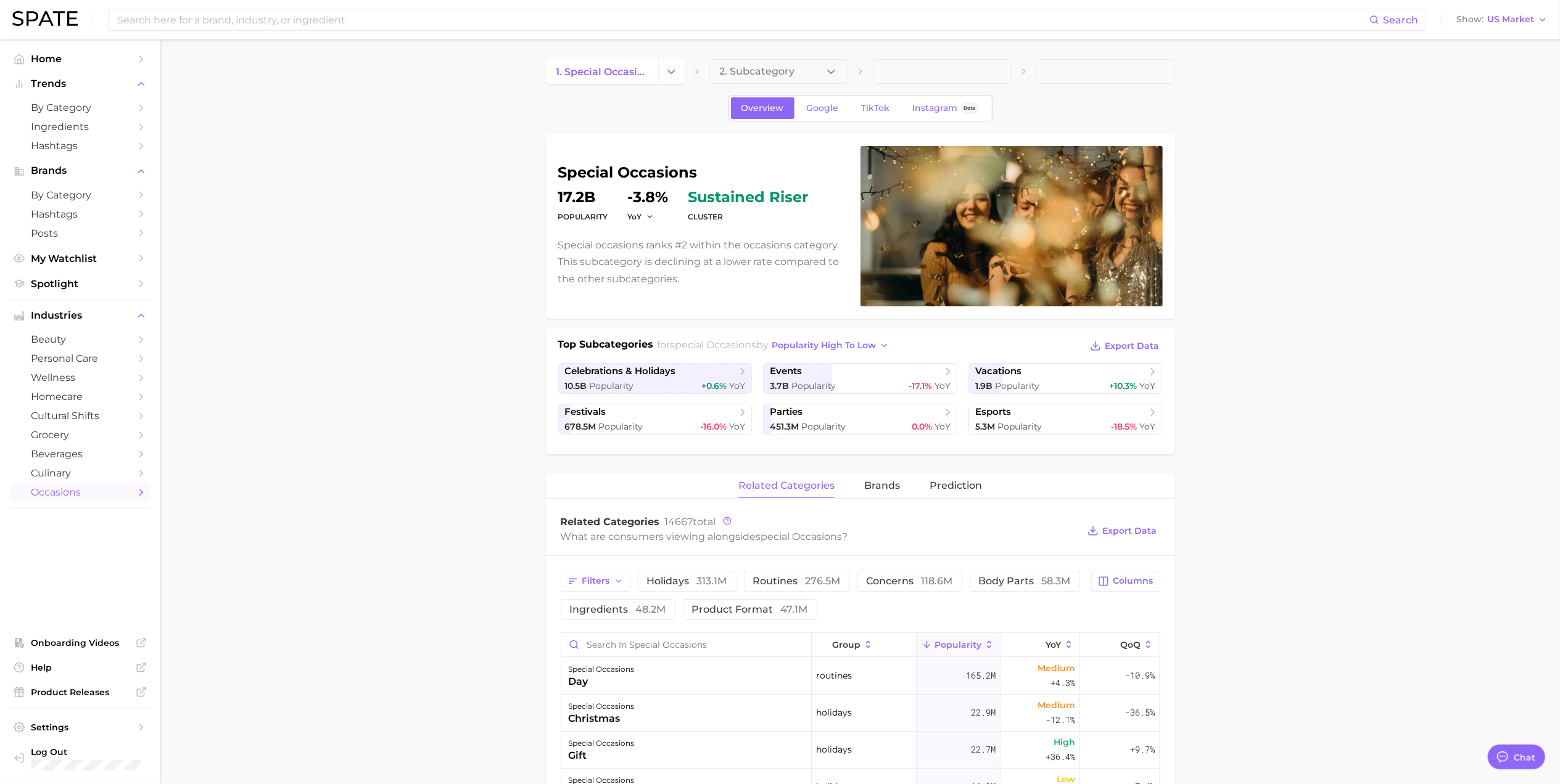
click at [770, 67] on span "2. Subcategory" at bounding box center [757, 72] width 76 height 11
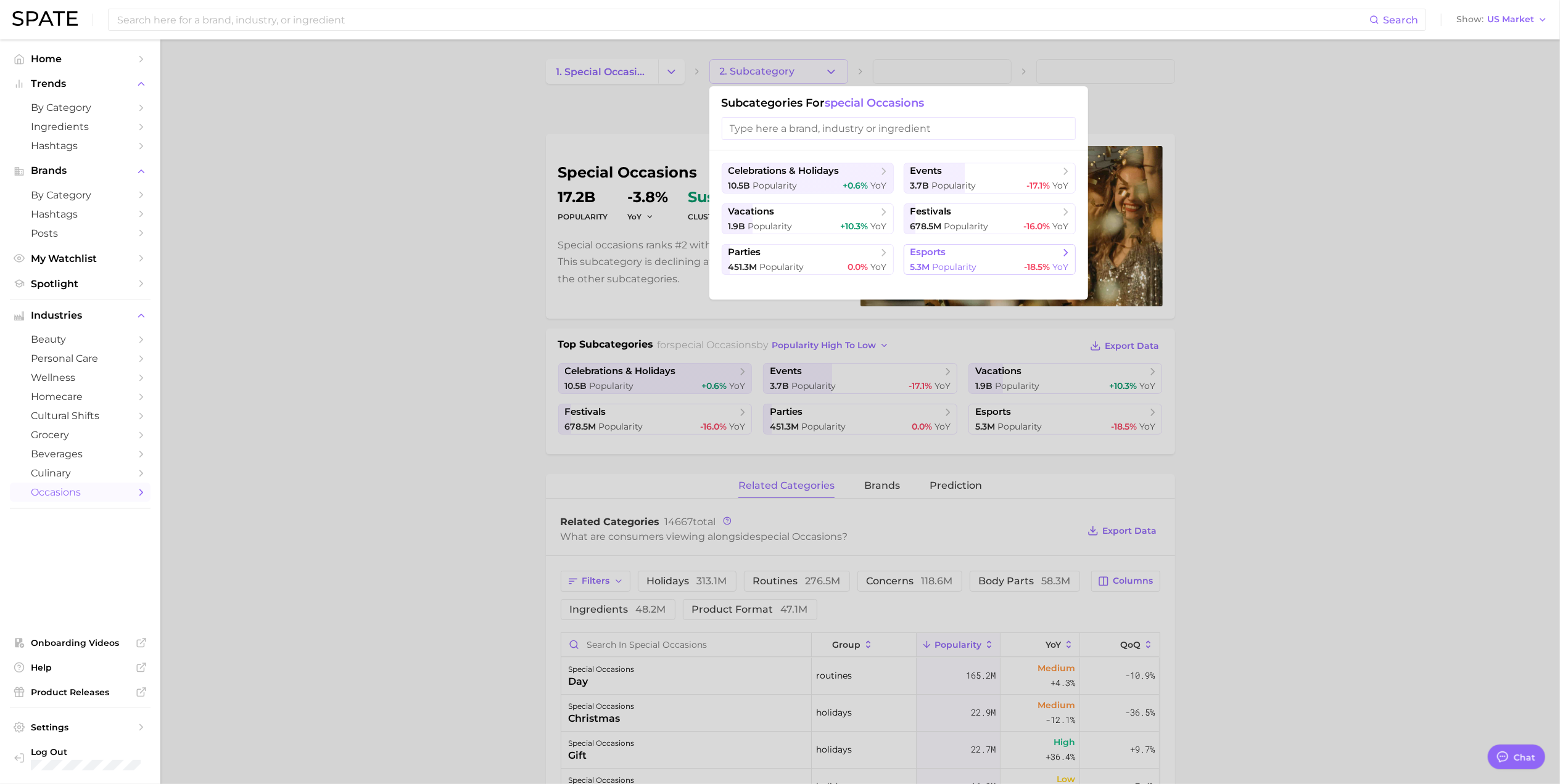
click at [1012, 262] on div "5.3m Popularity -18.5% YoY" at bounding box center [990, 267] width 159 height 12
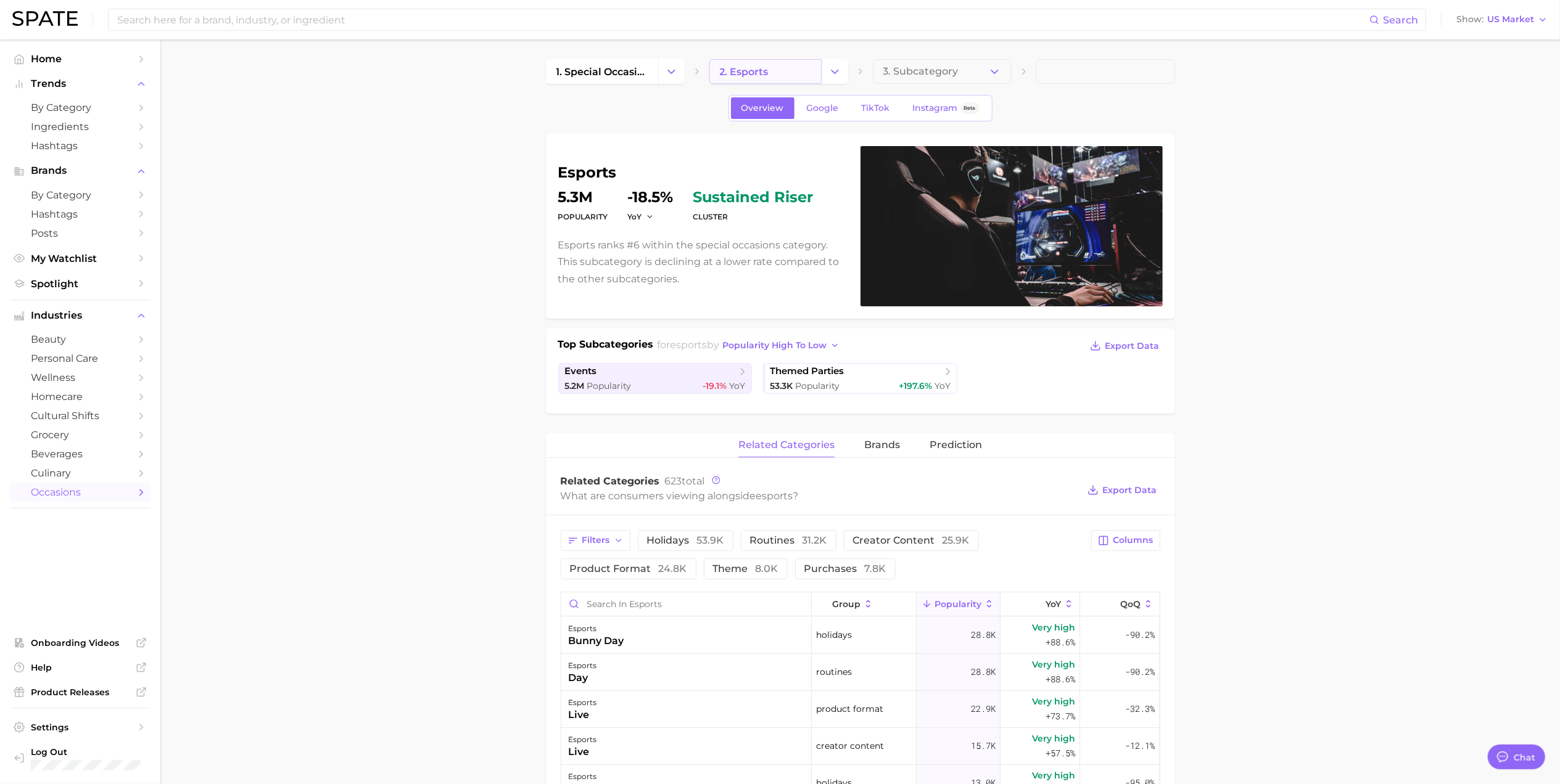
click at [737, 73] on span "2. esports" at bounding box center [743, 72] width 48 height 12
click at [830, 70] on icon "Change Category" at bounding box center [835, 72] width 13 height 13
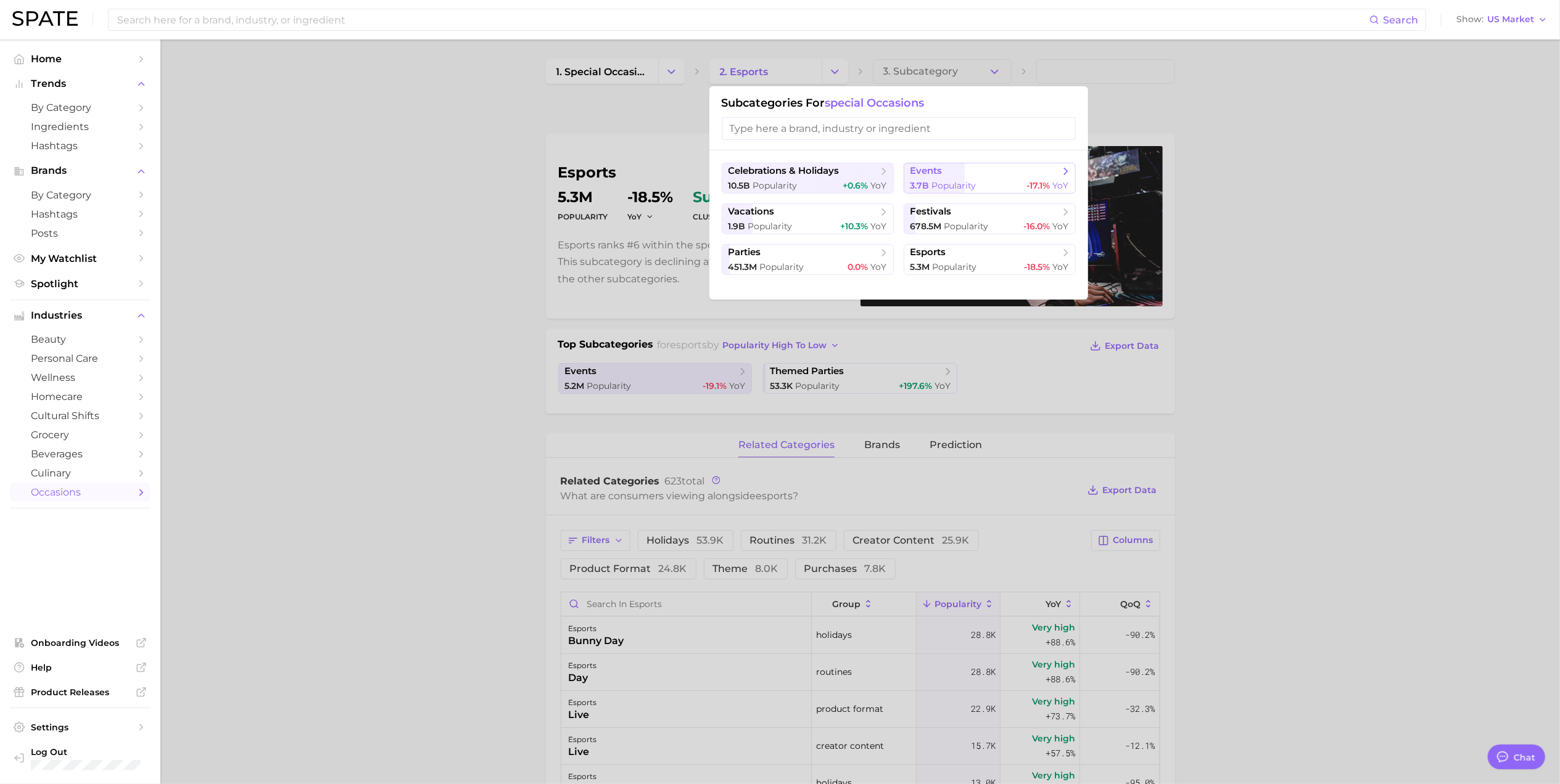
click at [956, 188] on span "Popularity" at bounding box center [954, 186] width 45 height 11
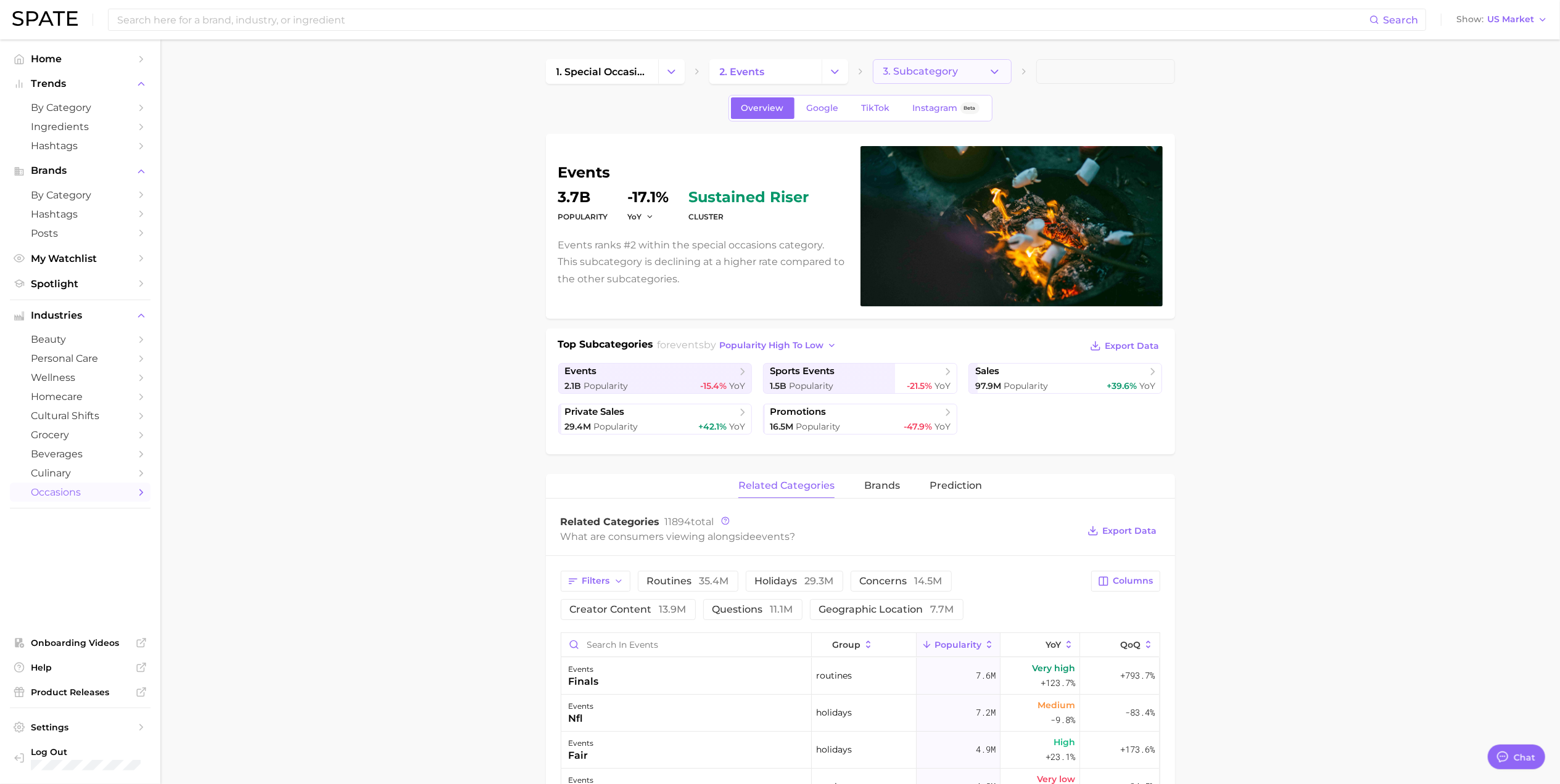
click at [941, 70] on span "3. Subcategory" at bounding box center [921, 72] width 76 height 11
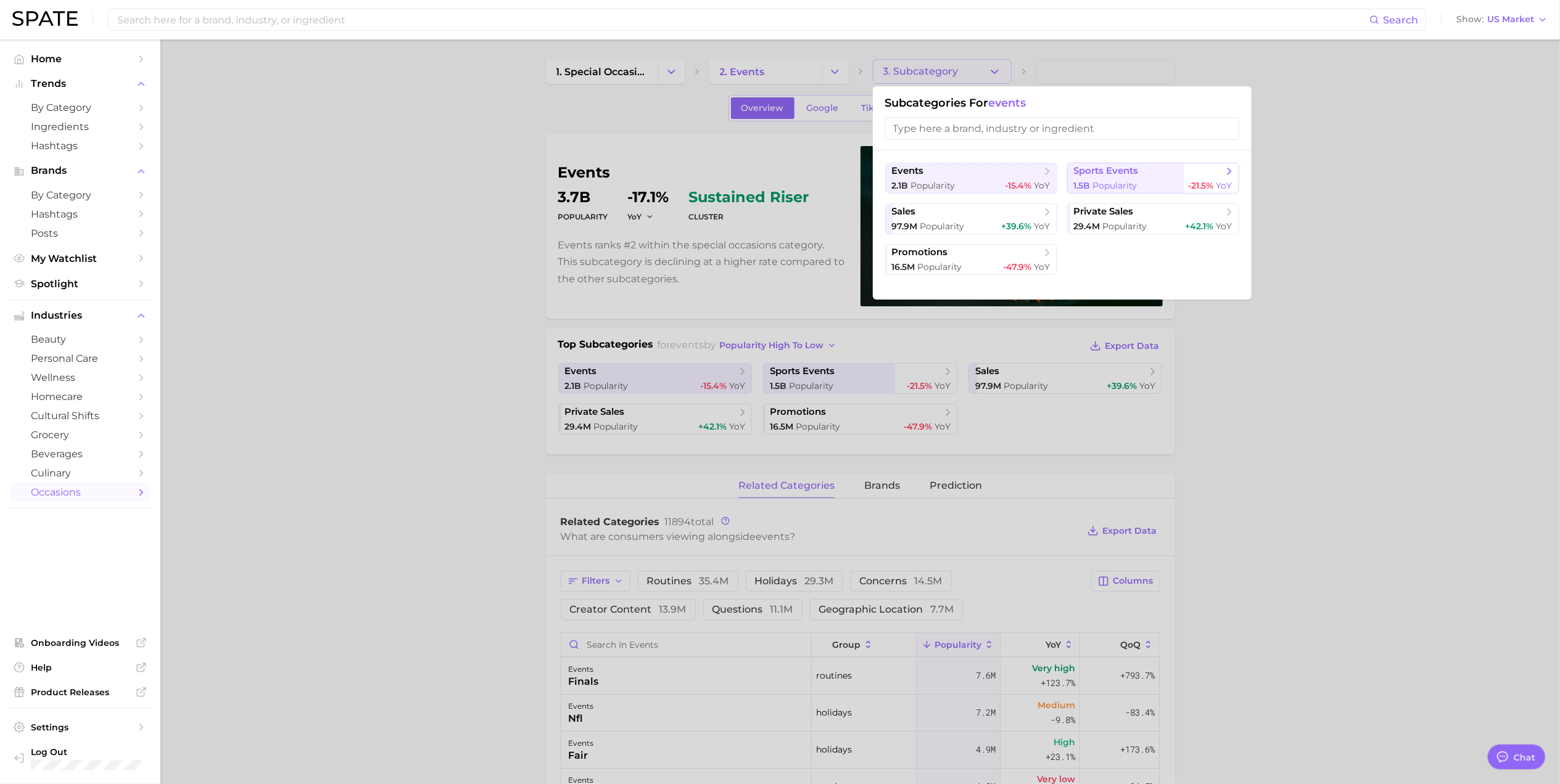
click at [1125, 174] on span "sports events" at bounding box center [1106, 171] width 65 height 12
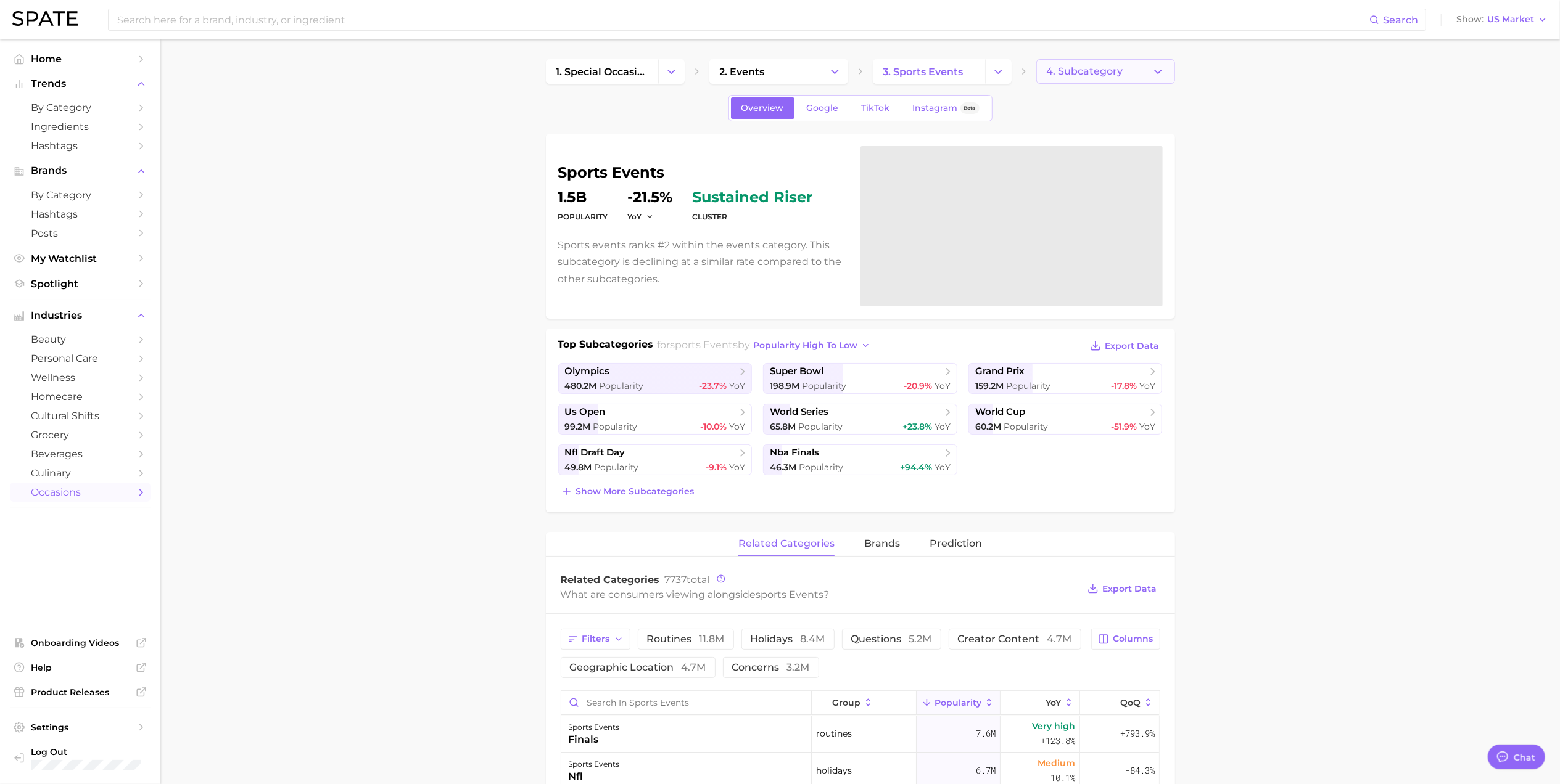
click at [1104, 62] on button "4. Subcategory" at bounding box center [1105, 71] width 138 height 25
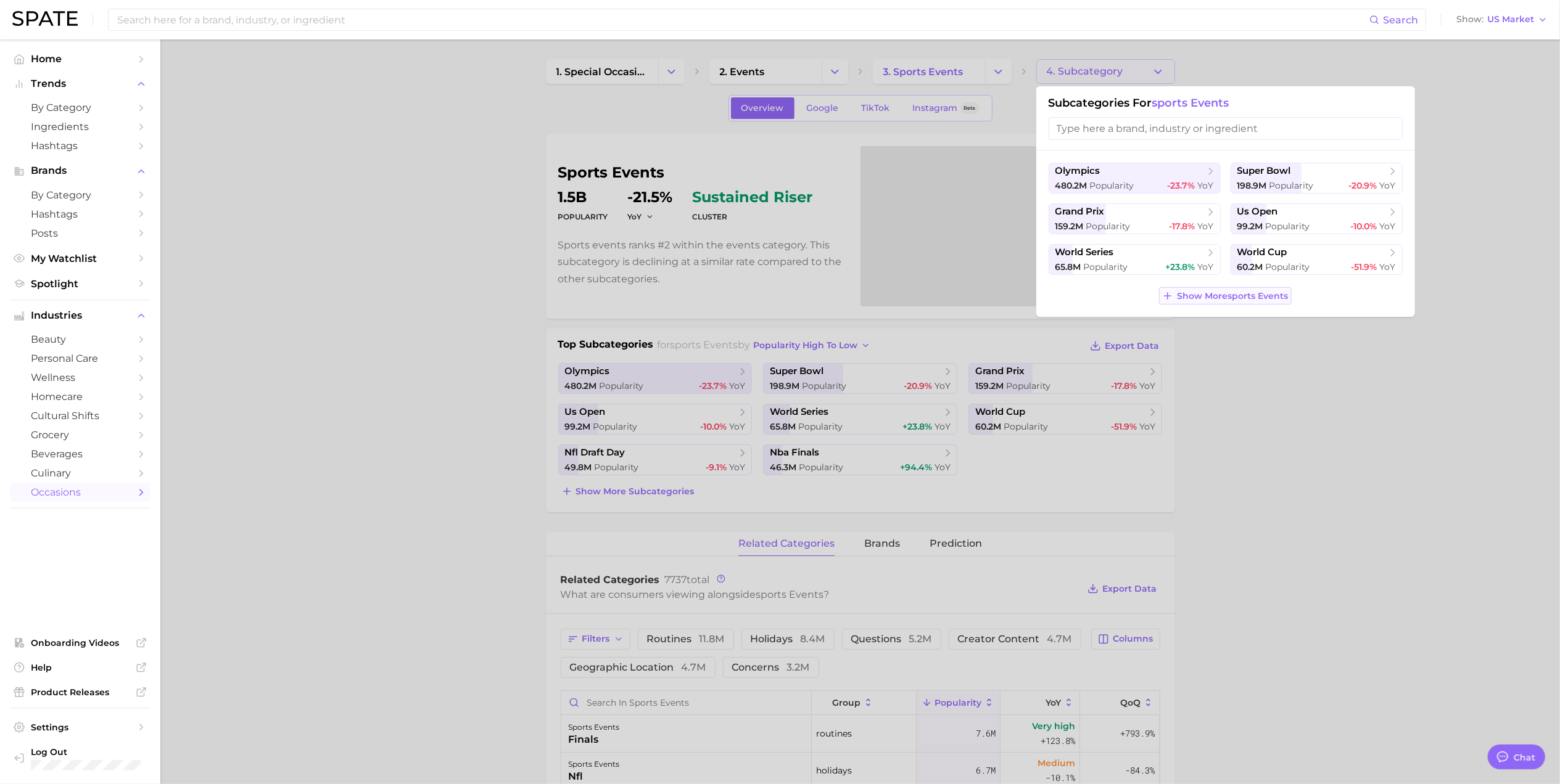
click at [1212, 294] on span "Show More sports events" at bounding box center [1233, 296] width 111 height 11
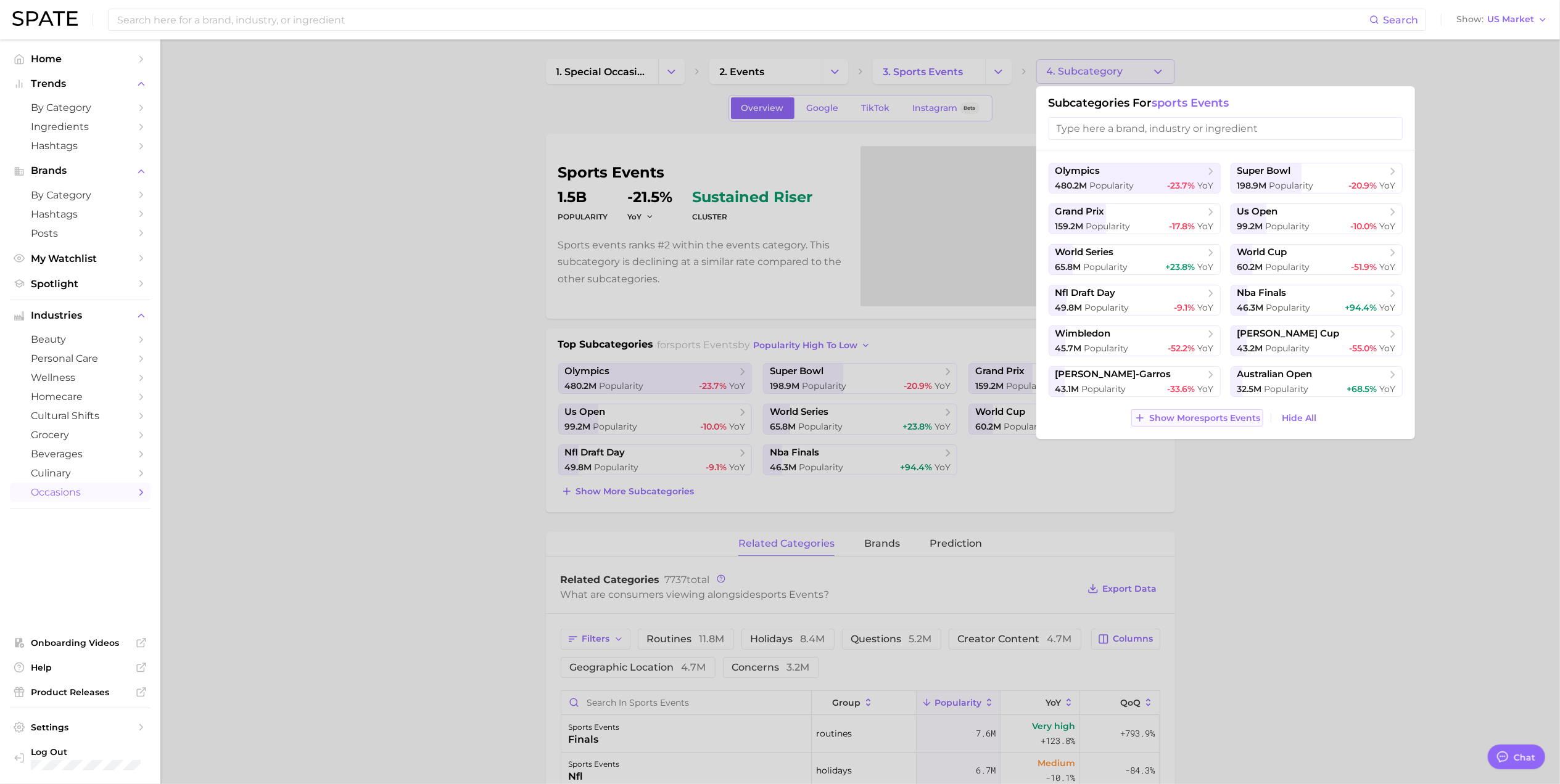
click at [1202, 425] on button "Show More sports events" at bounding box center [1197, 418] width 132 height 17
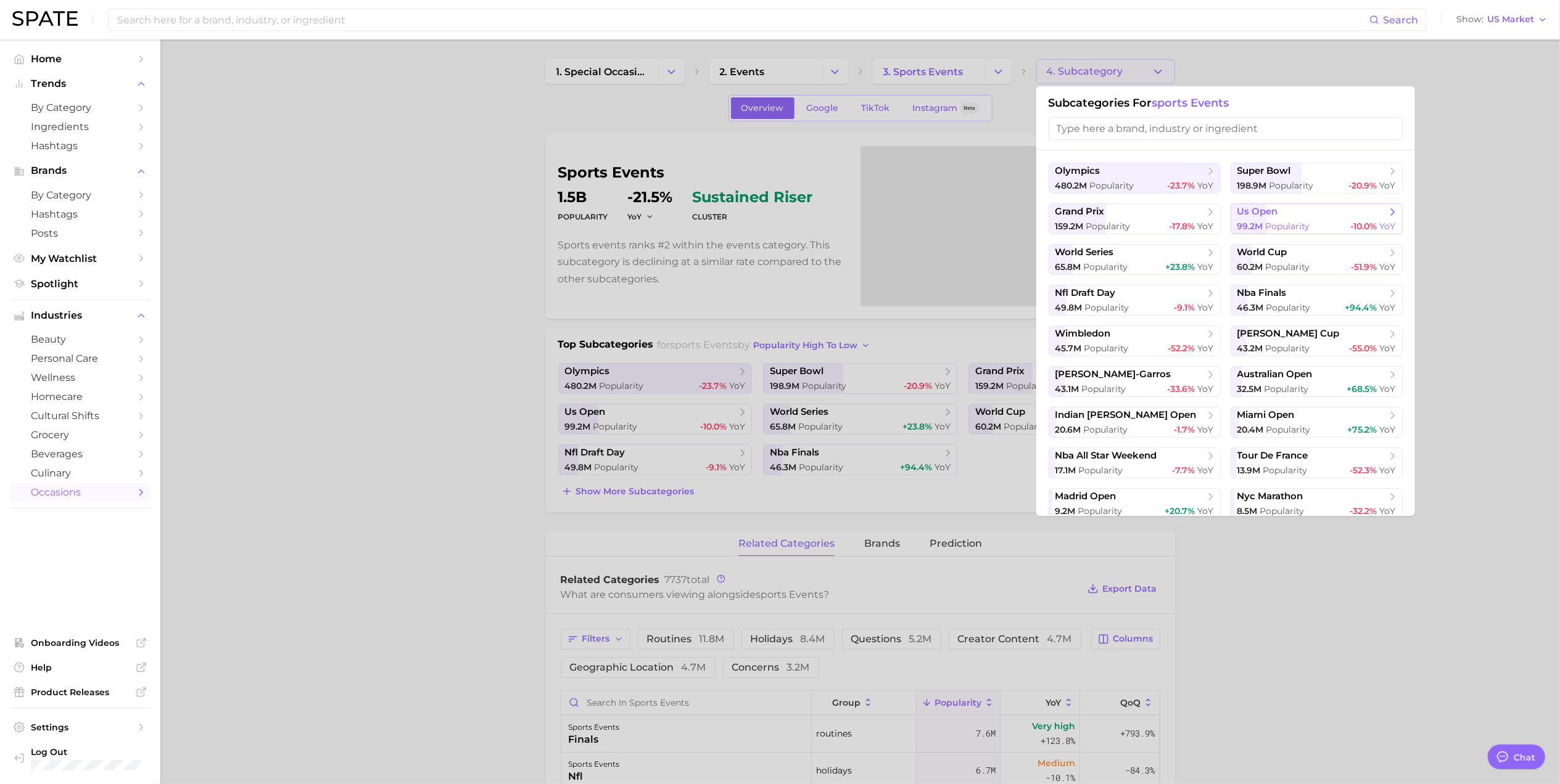
click at [1328, 230] on div "99.2m Popularity -10.0% YoY" at bounding box center [1316, 227] width 159 height 12
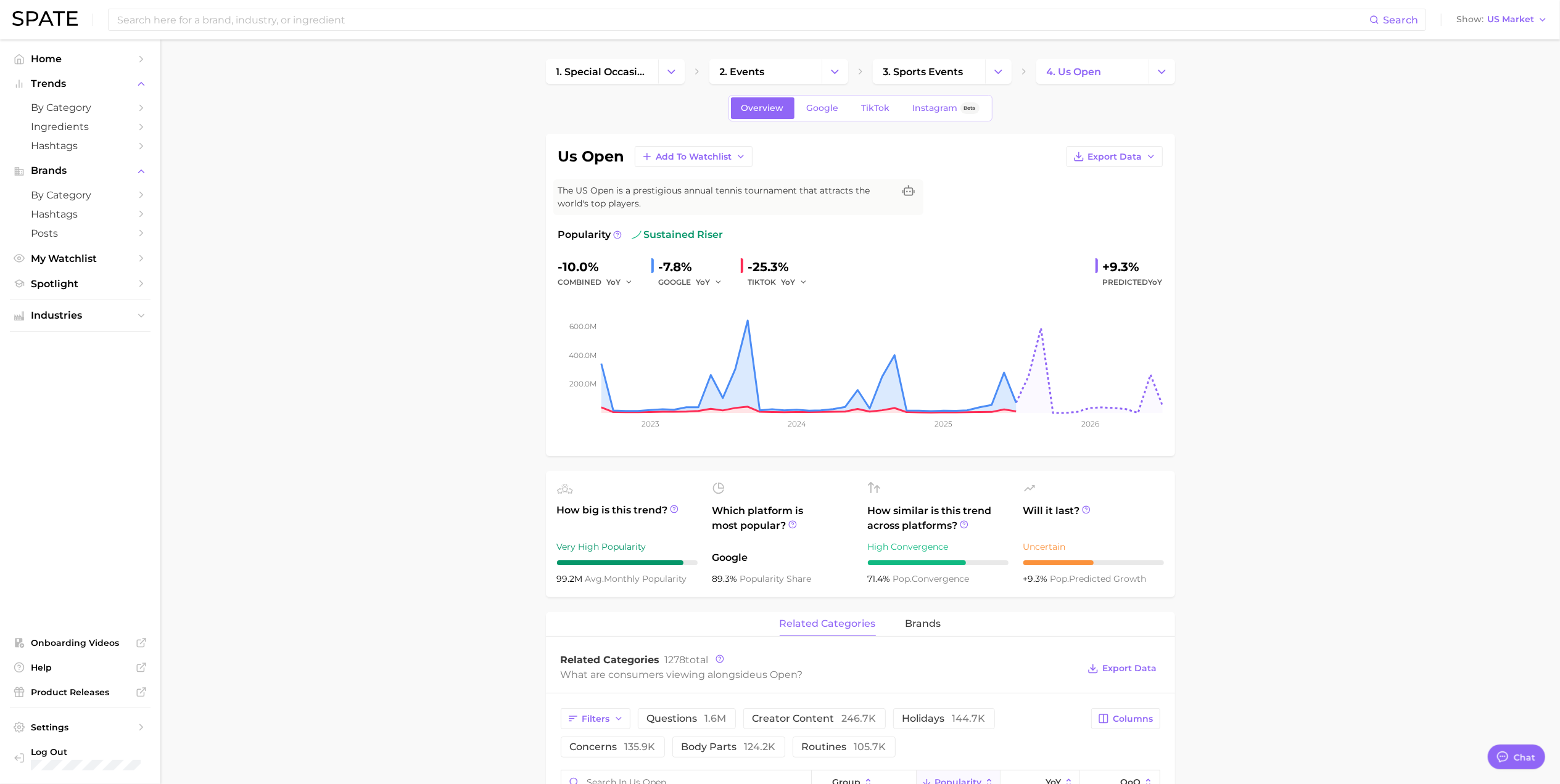
click at [902, 102] on link "Instagram Beta" at bounding box center [946, 108] width 88 height 21
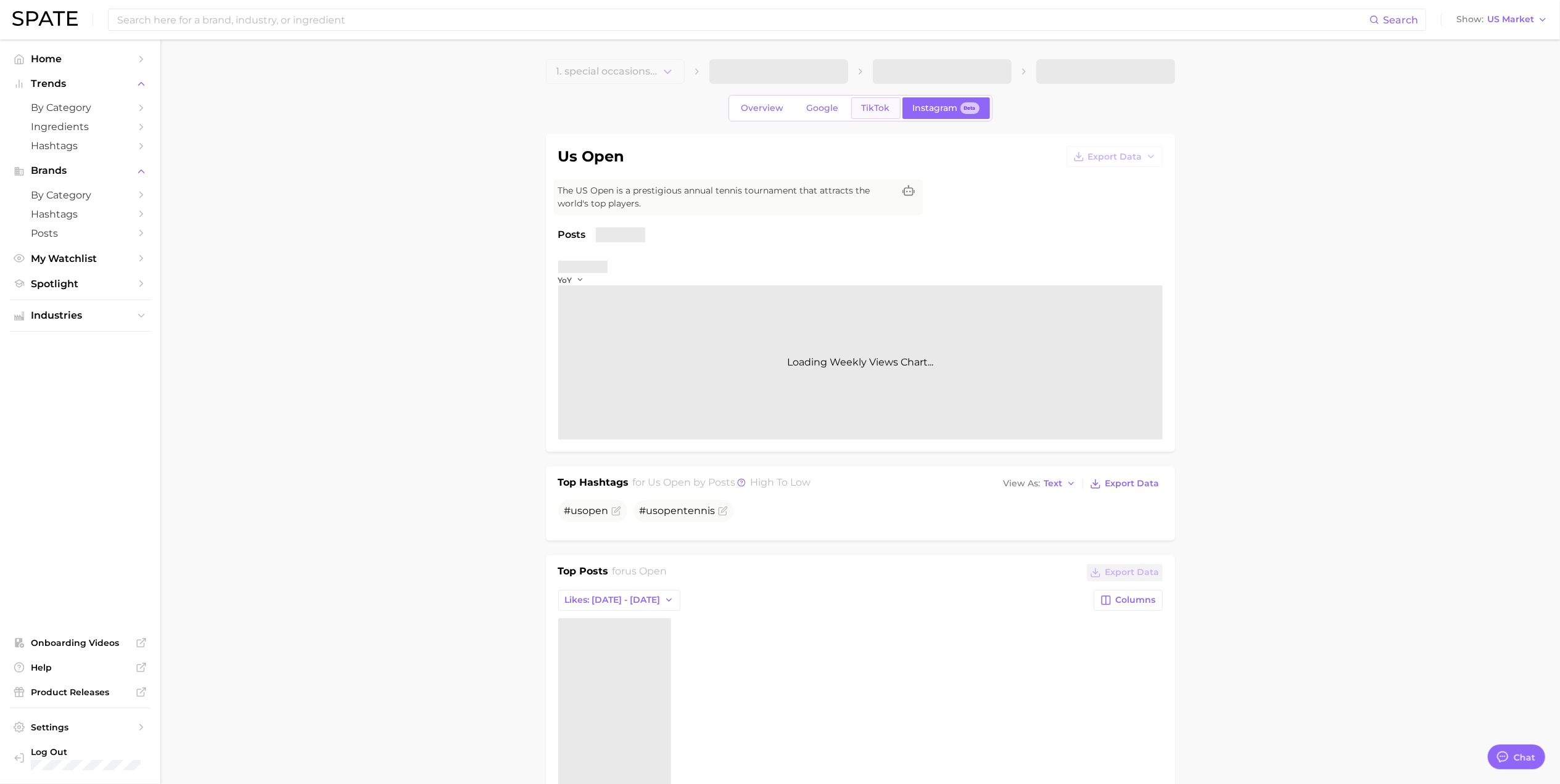
click at [886, 109] on span "TikTok" at bounding box center [876, 108] width 28 height 11
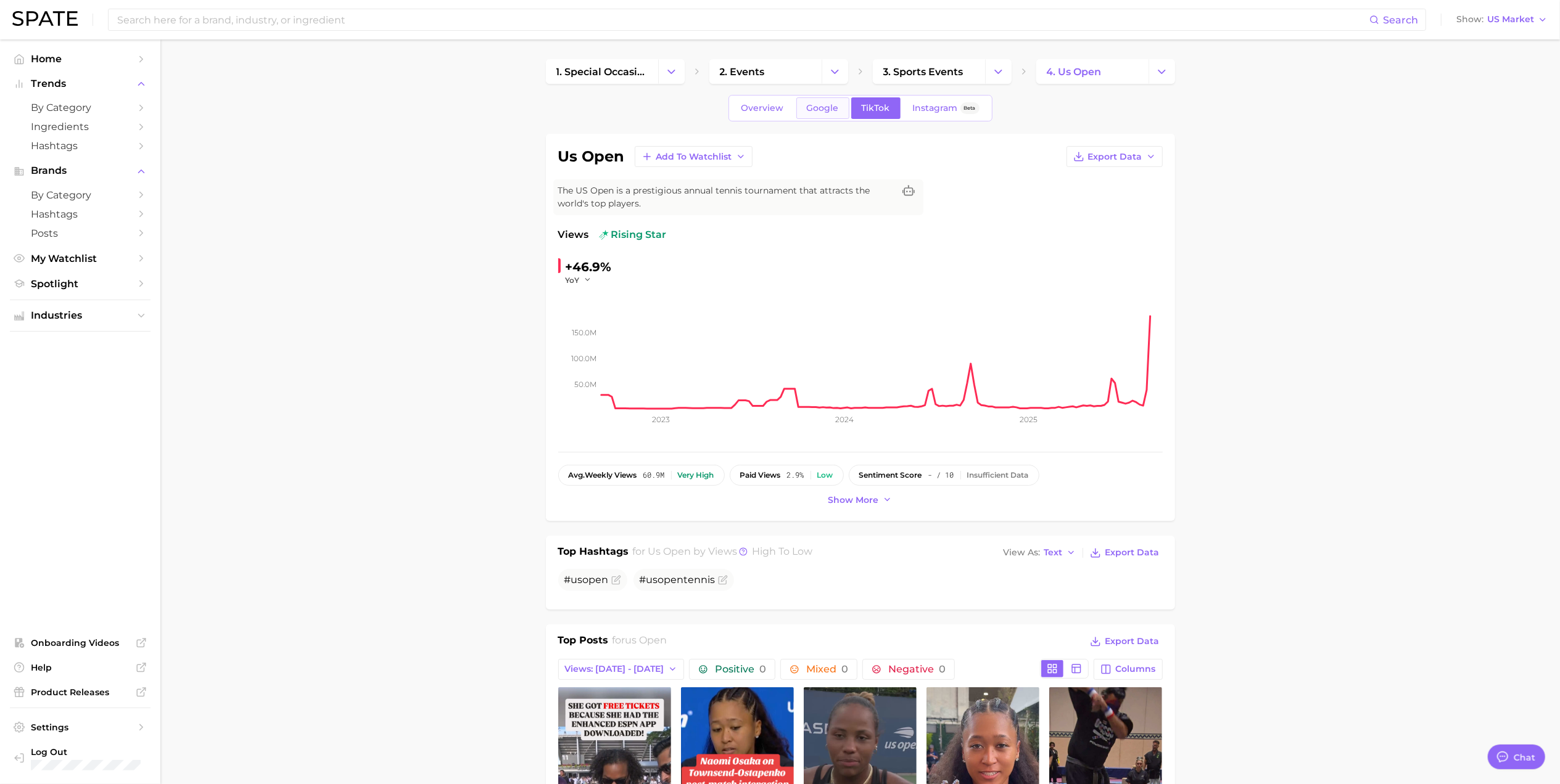
click at [812, 106] on span "Google" at bounding box center [823, 108] width 32 height 11
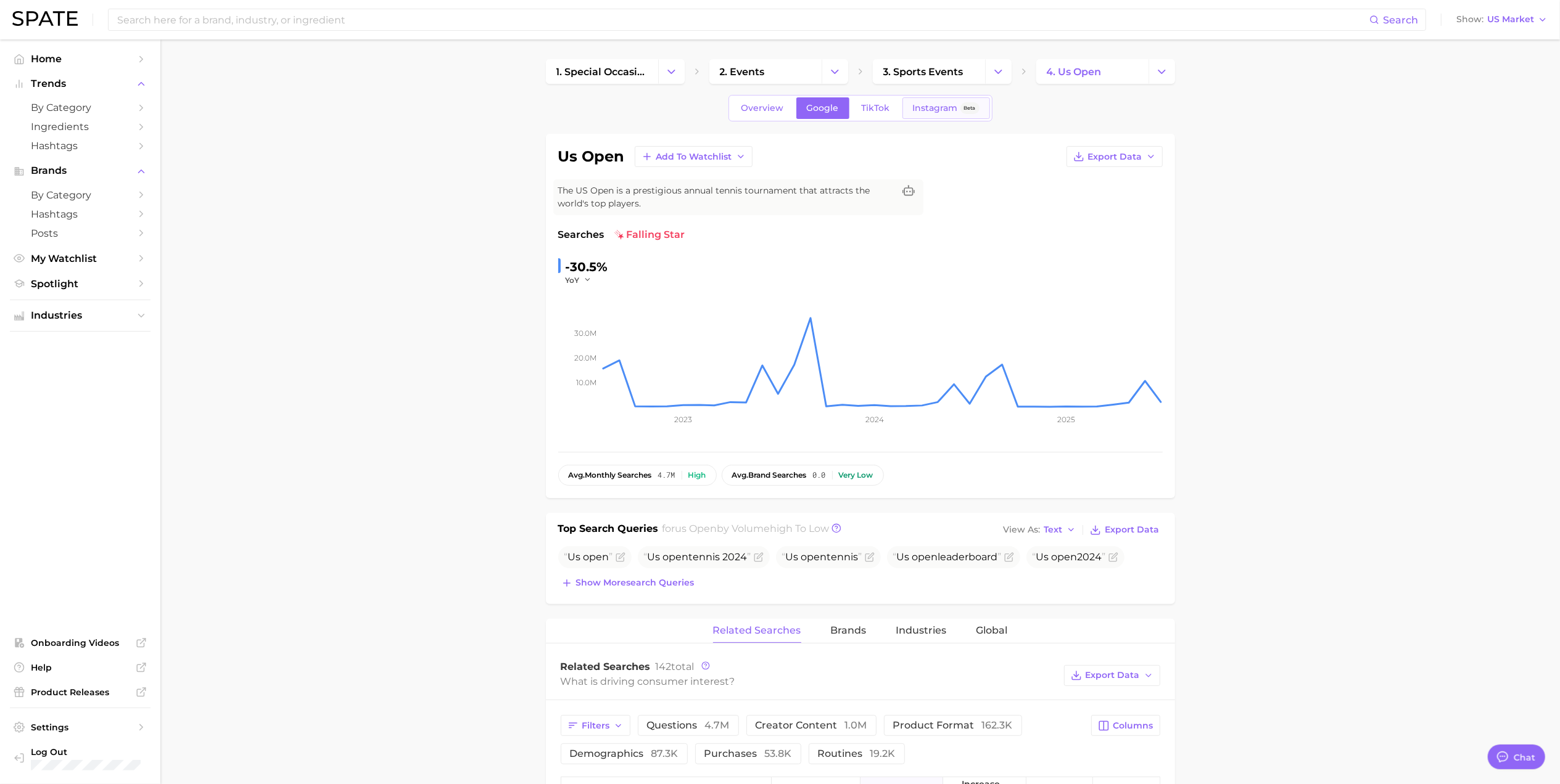
click at [926, 103] on span "Instagram" at bounding box center [935, 108] width 45 height 11
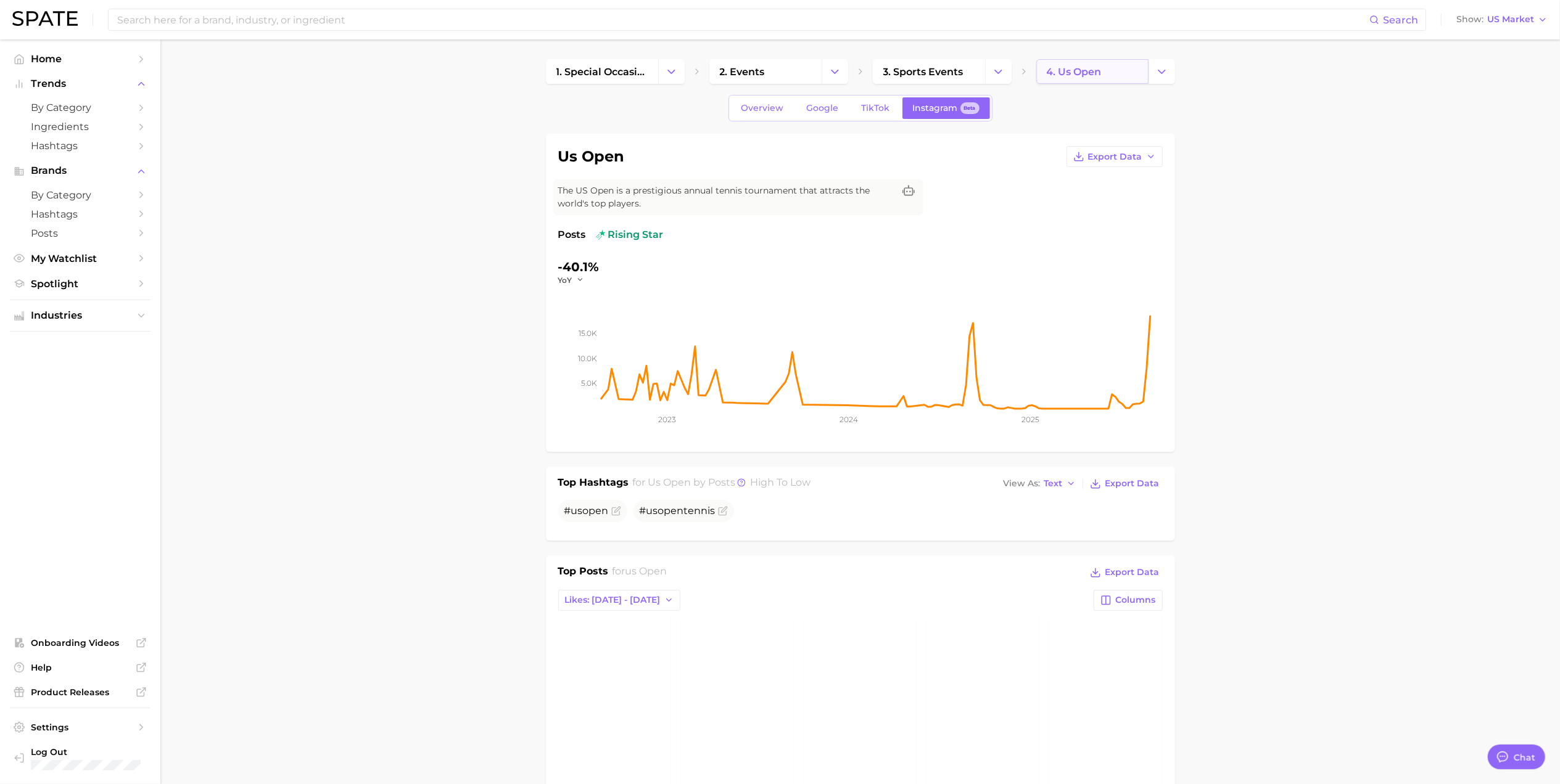
click at [1080, 74] on span "4. us open" at bounding box center [1074, 72] width 55 height 12
click at [1158, 67] on icon "Change Category" at bounding box center [1162, 72] width 13 height 13
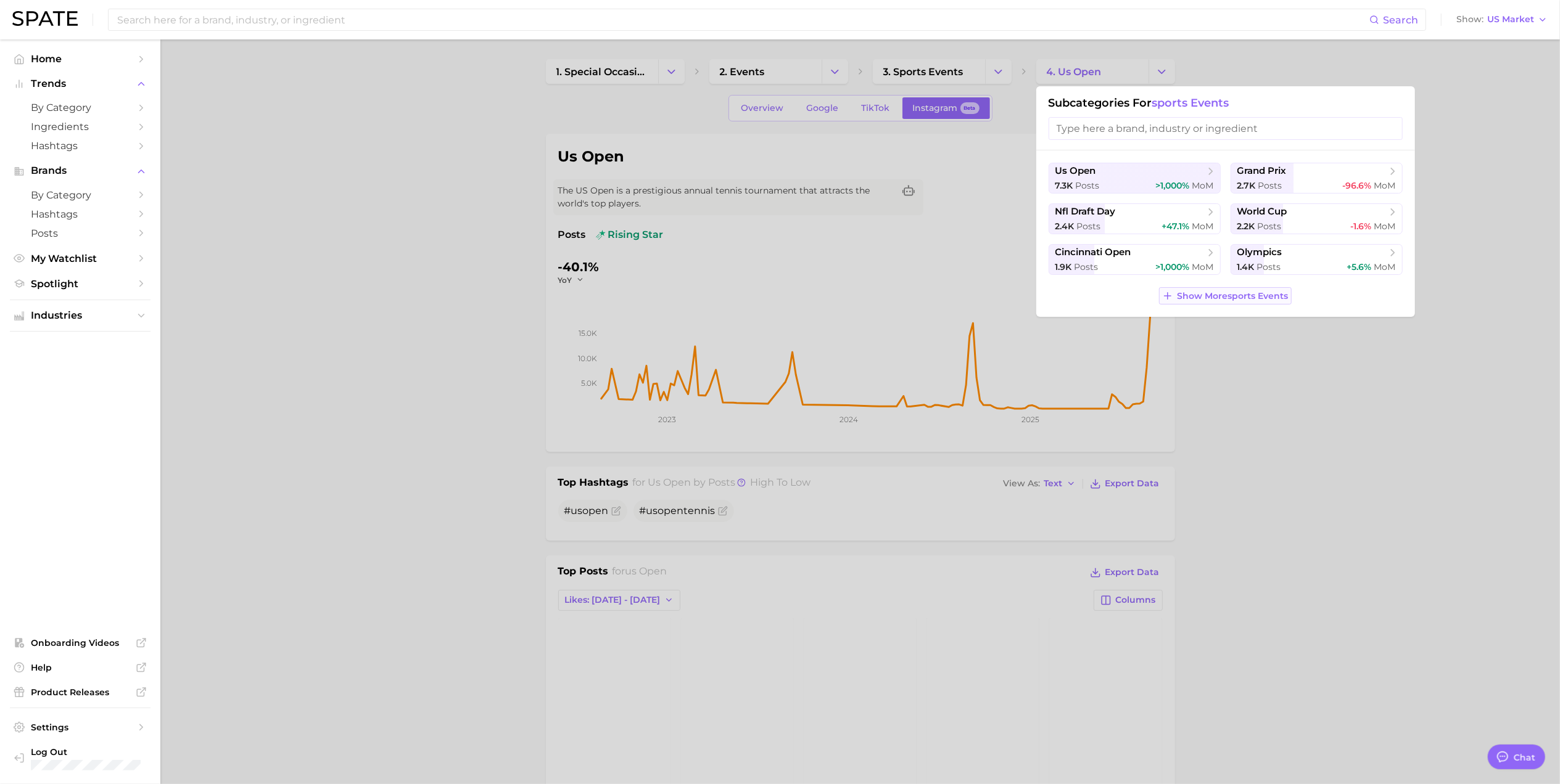
click at [1210, 292] on span "Show More sports events" at bounding box center [1233, 296] width 111 height 11
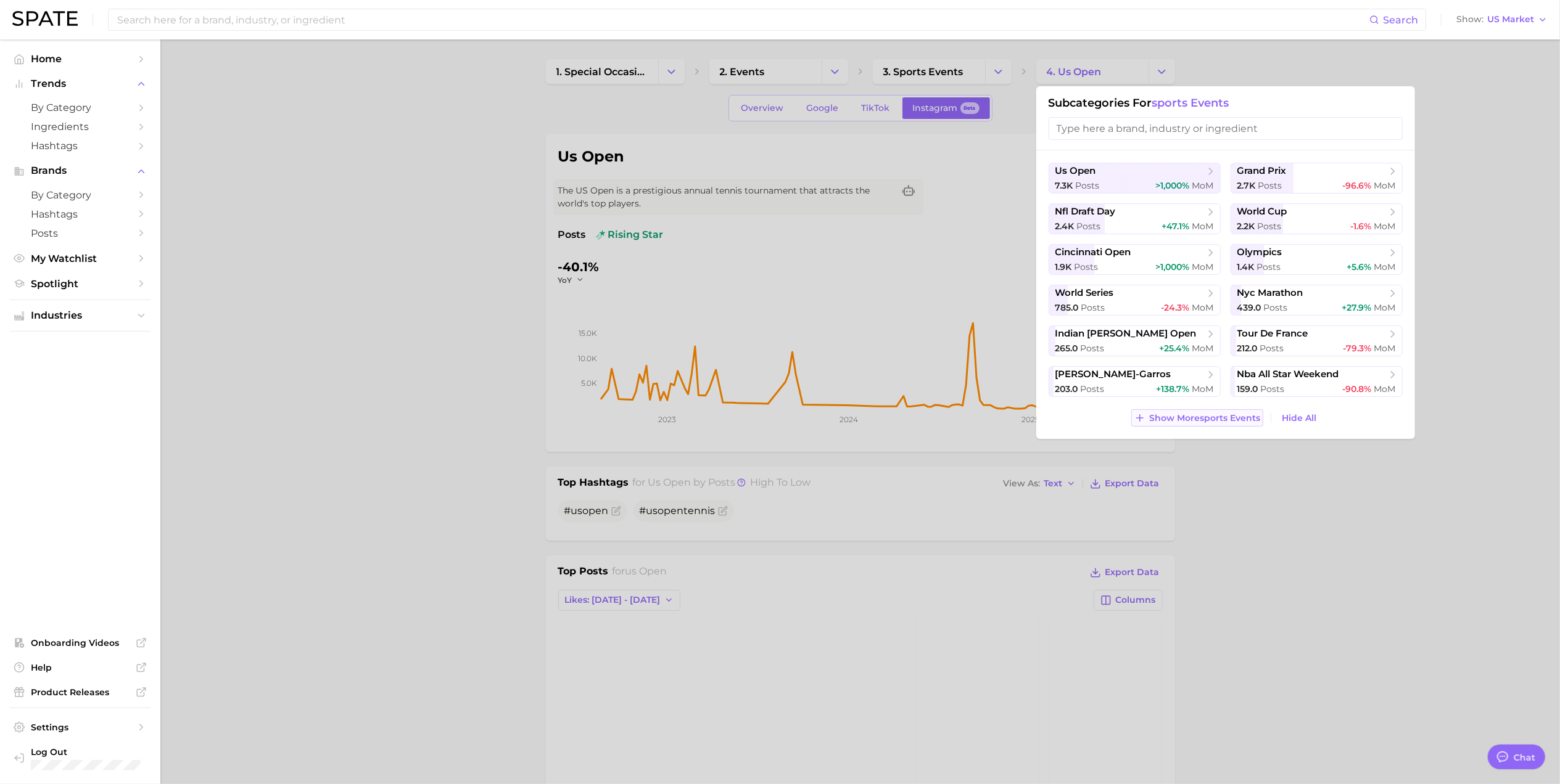
click at [1224, 427] on button "Show More sports events" at bounding box center [1197, 418] width 132 height 17
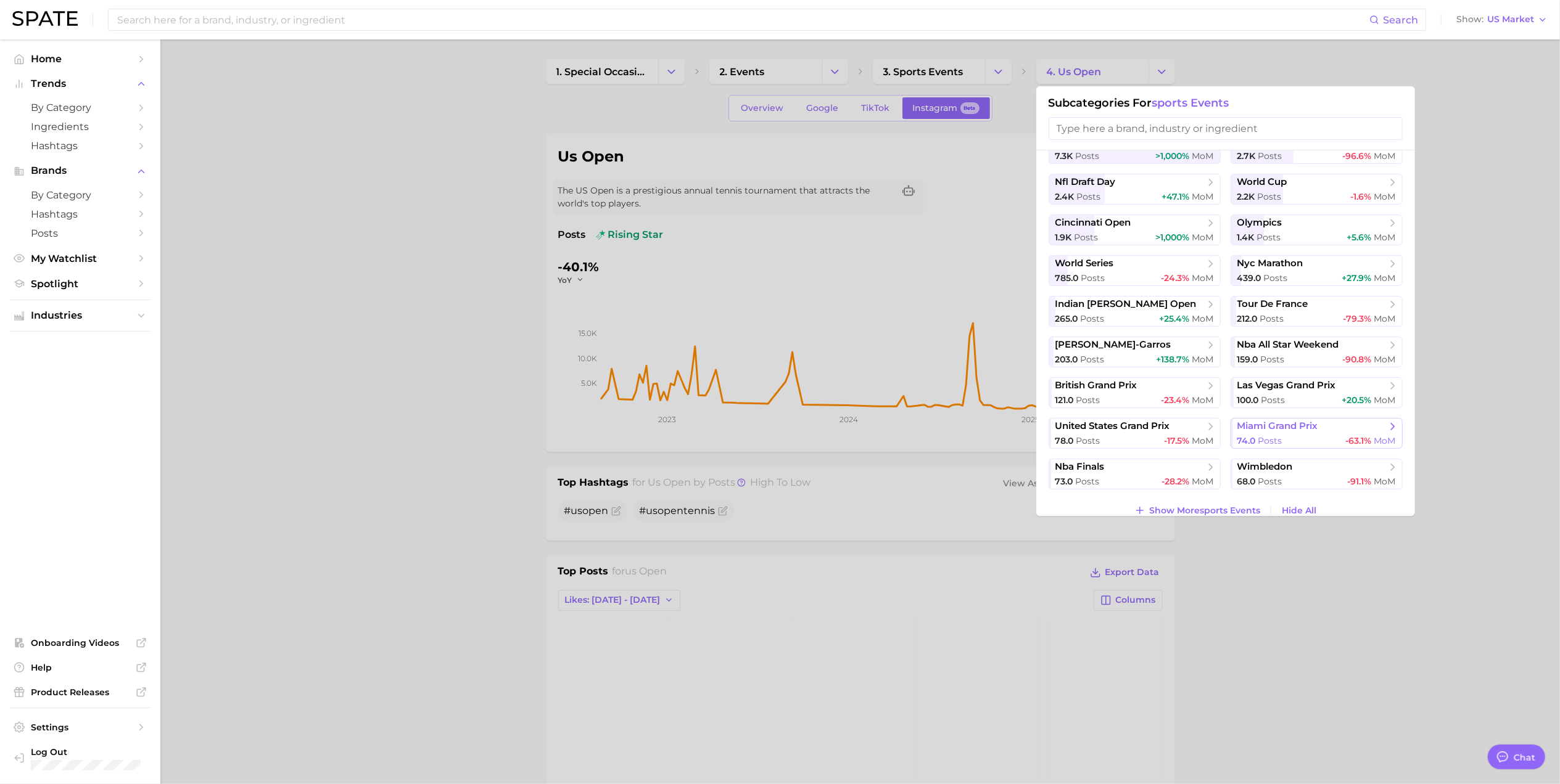
scroll to position [45, 0]
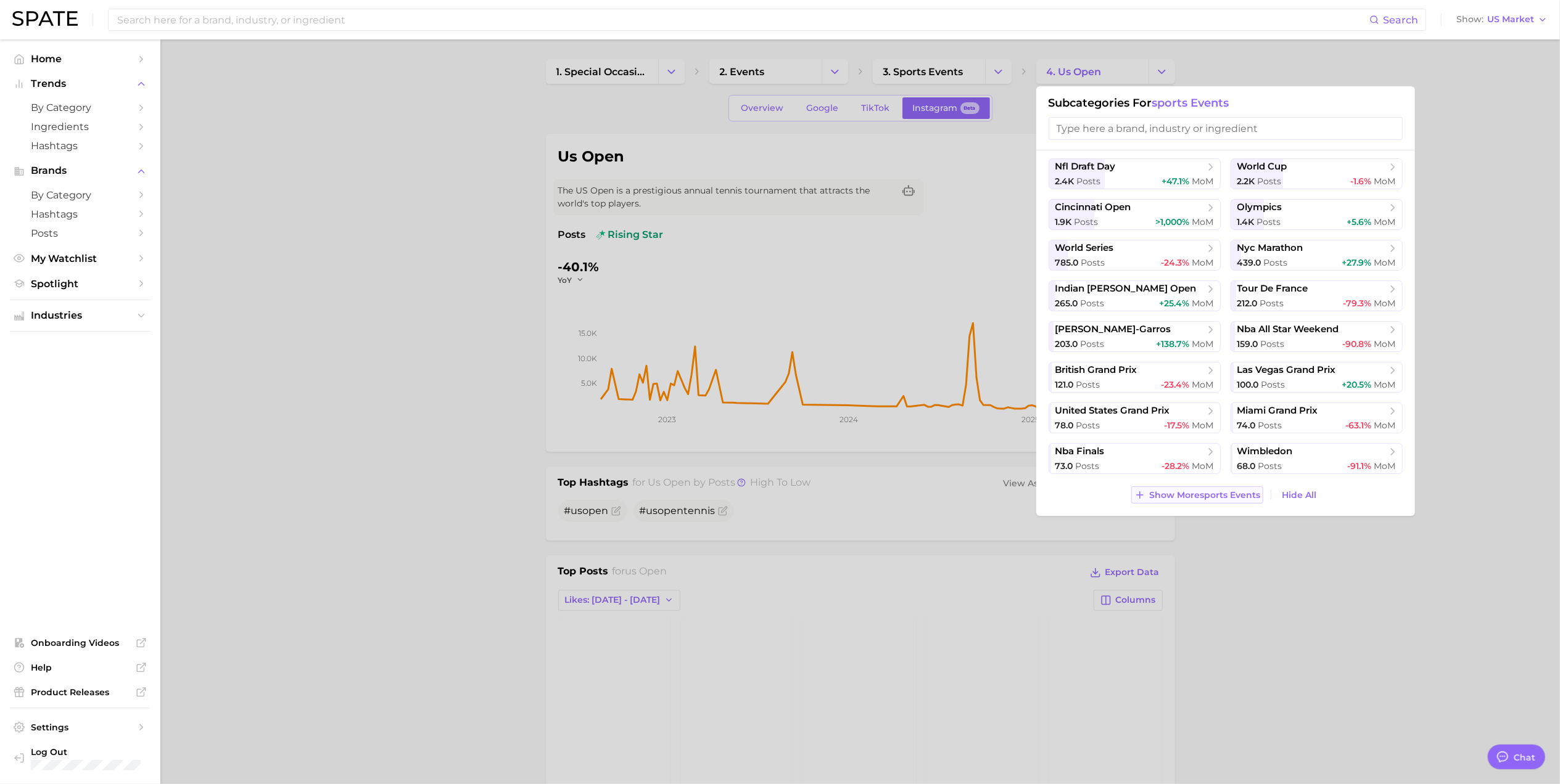
click at [1188, 491] on span "Show More sports events" at bounding box center [1204, 495] width 111 height 11
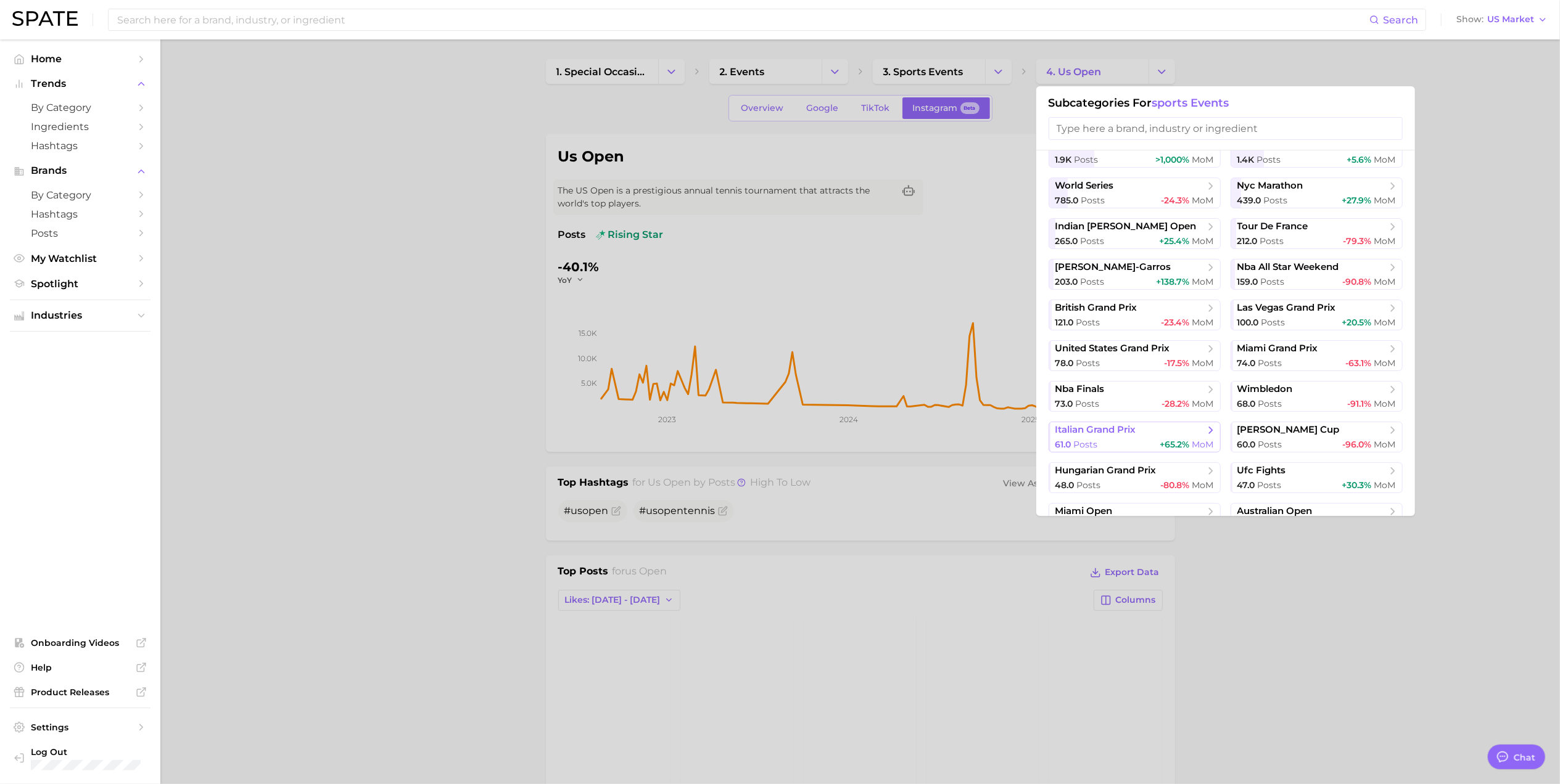
scroll to position [167, 0]
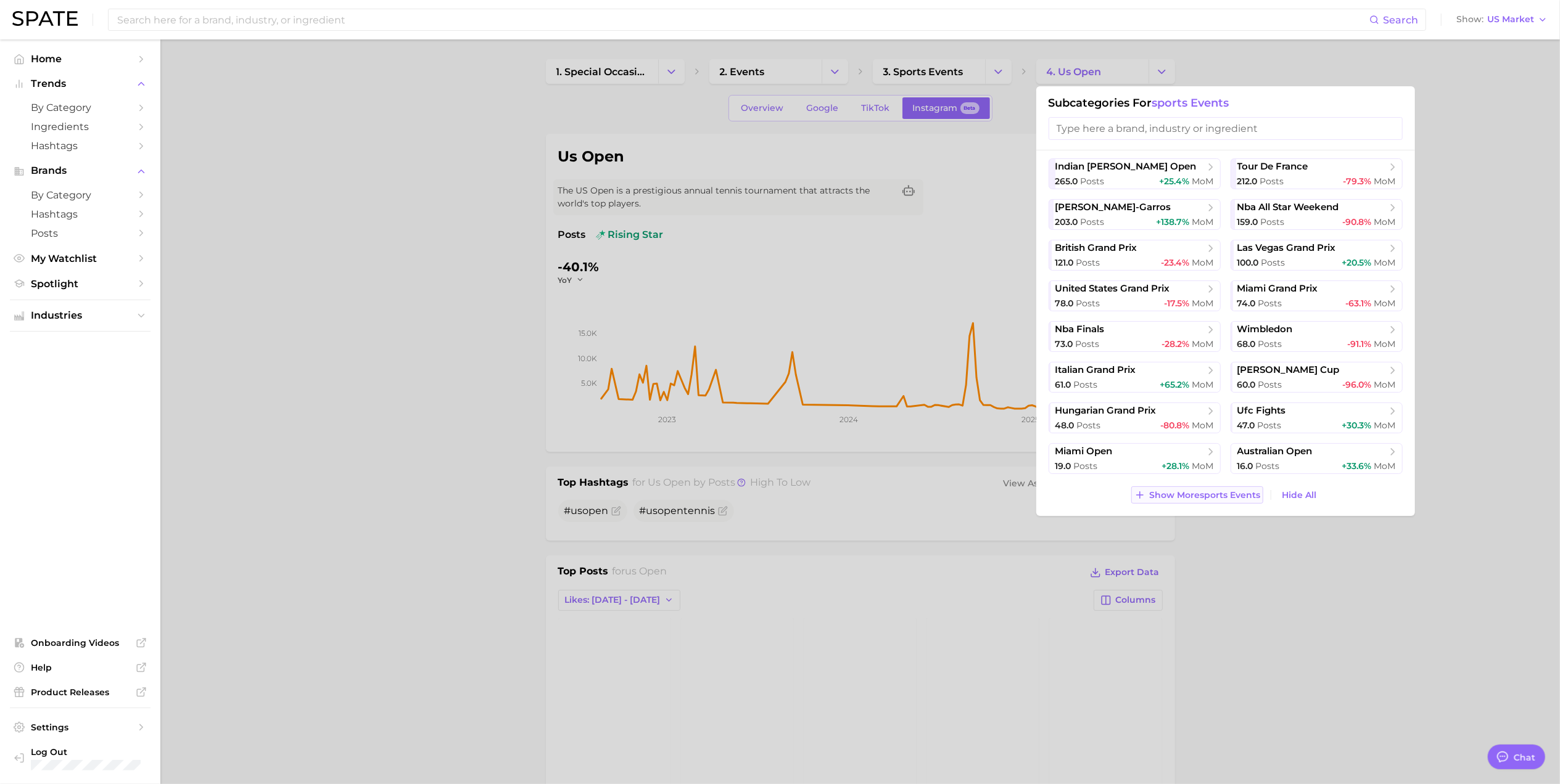
click at [1185, 491] on span "Show More sports events" at bounding box center [1204, 495] width 111 height 11
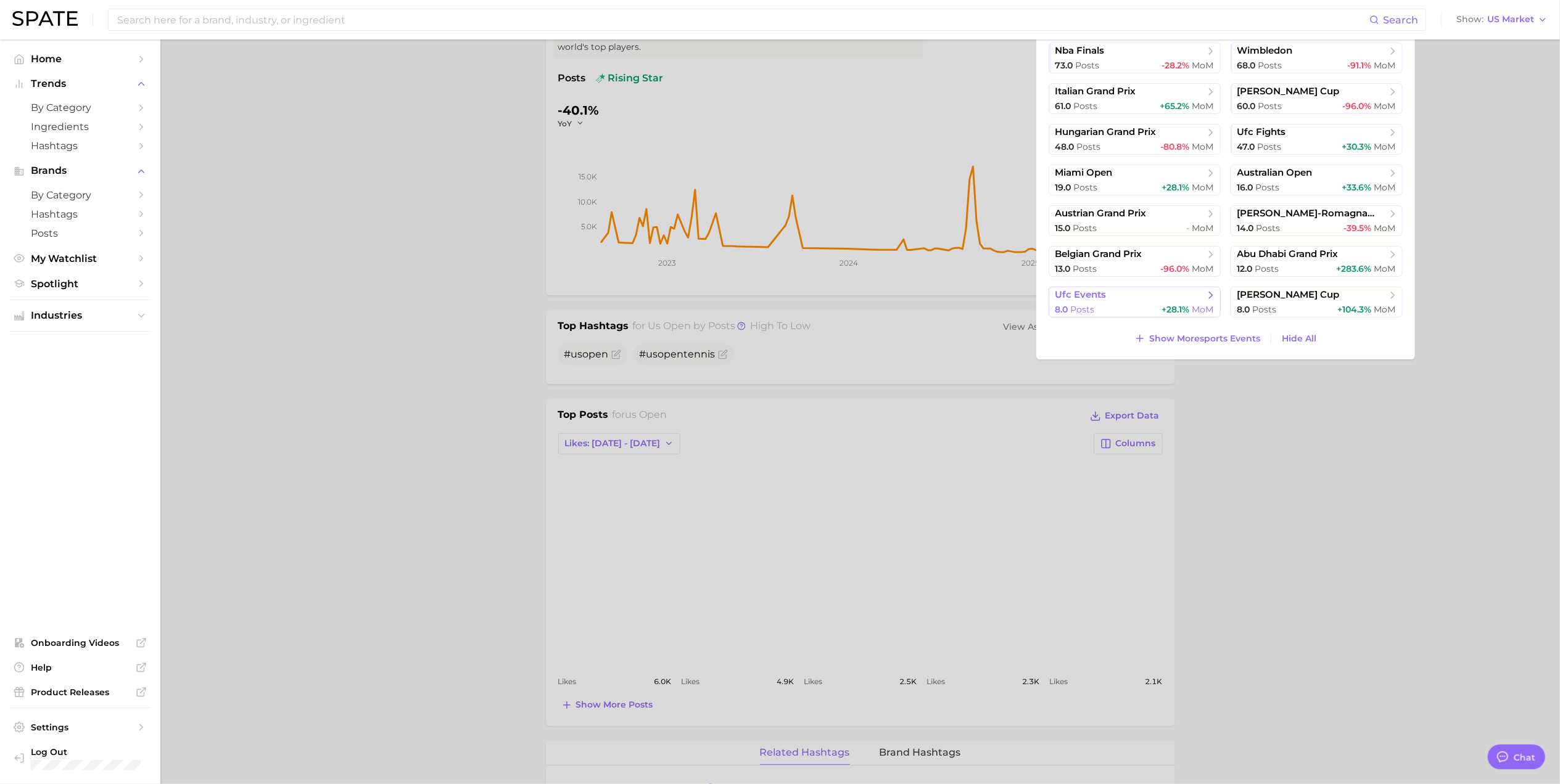
scroll to position [82, 0]
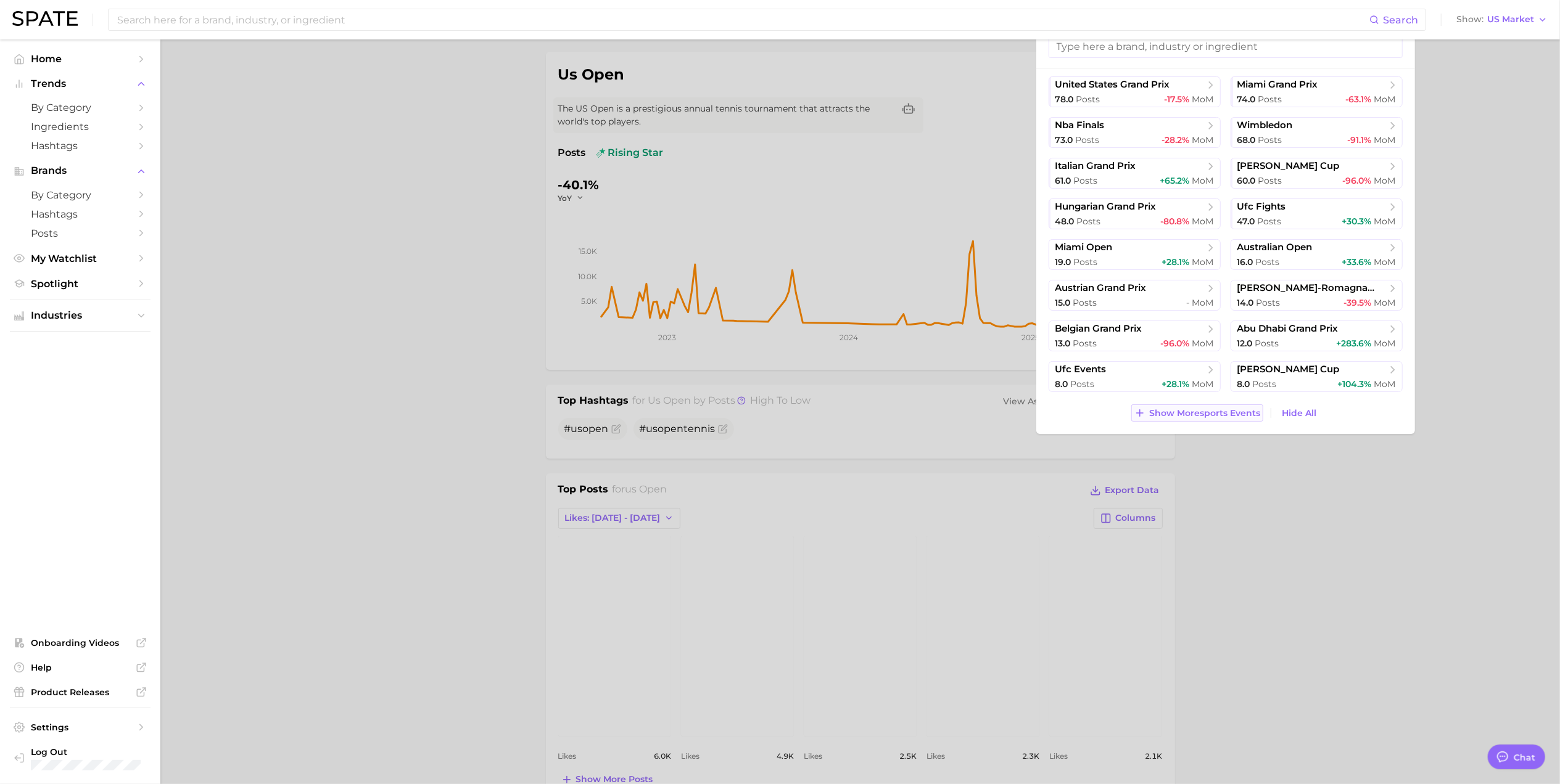
click at [1212, 406] on button "Show More sports events" at bounding box center [1197, 413] width 132 height 17
click at [1278, 501] on div at bounding box center [780, 392] width 1560 height 784
